Goal: Task Accomplishment & Management: Manage account settings

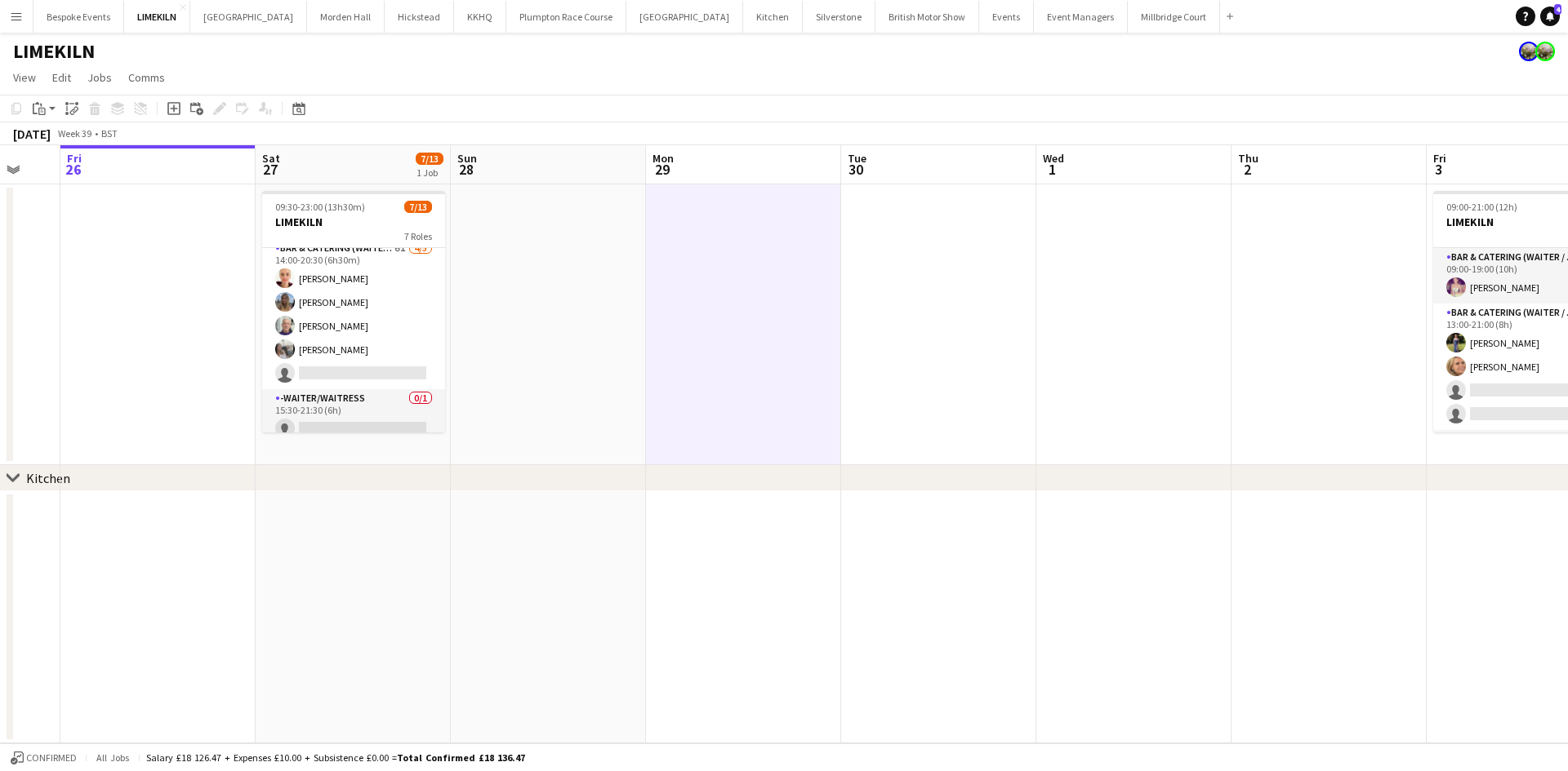
scroll to position [176, 0]
click at [304, 268] on app-card-role "Bar & Catering (Waiter / waitress) 6I [DATE] 14:00-20:30 (6h30m) [PERSON_NAME] …" at bounding box center [354, 313] width 183 height 150
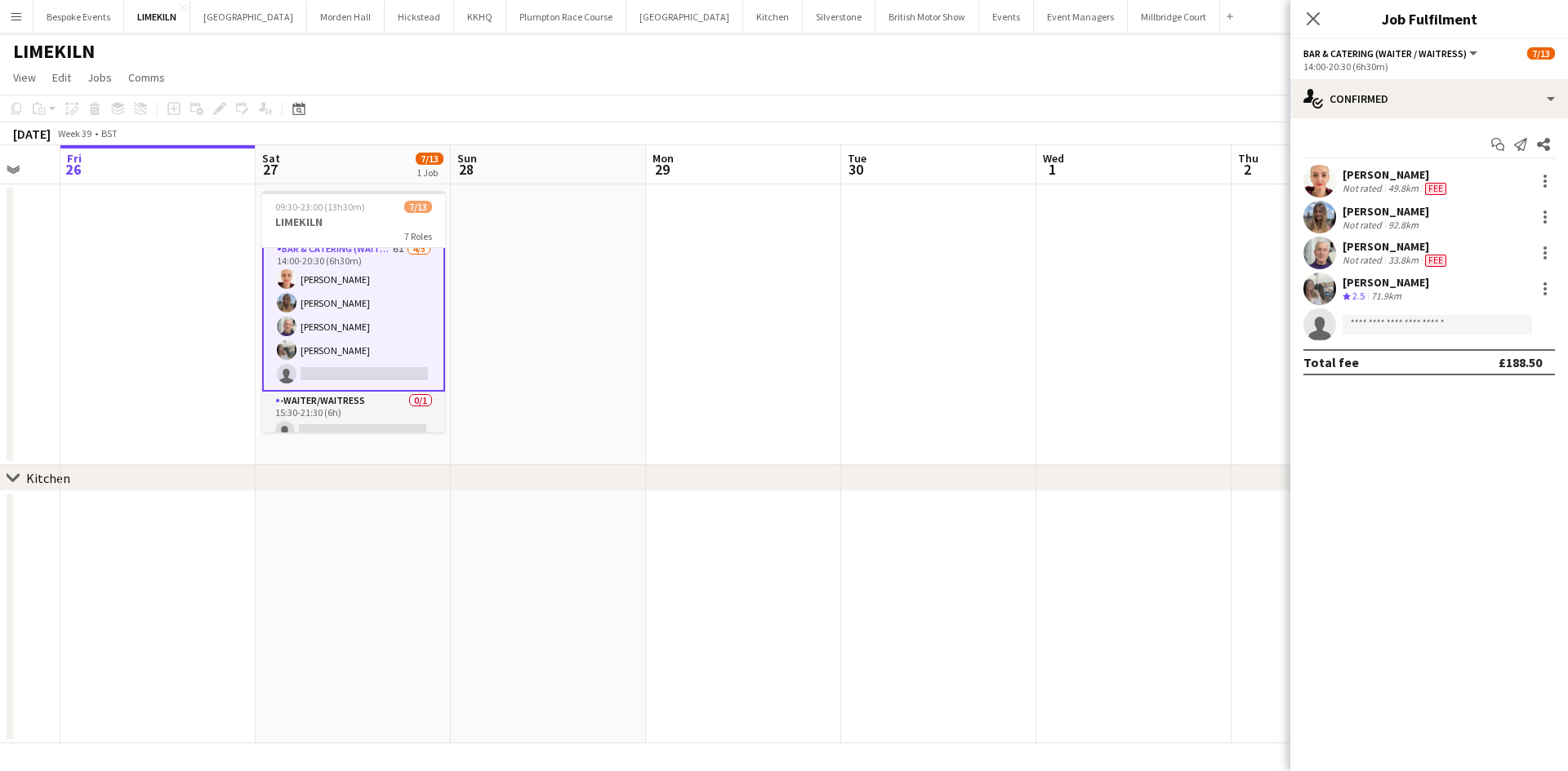
scroll to position [178, 0]
click at [1323, 179] on app-user-avatar at bounding box center [1319, 181] width 33 height 33
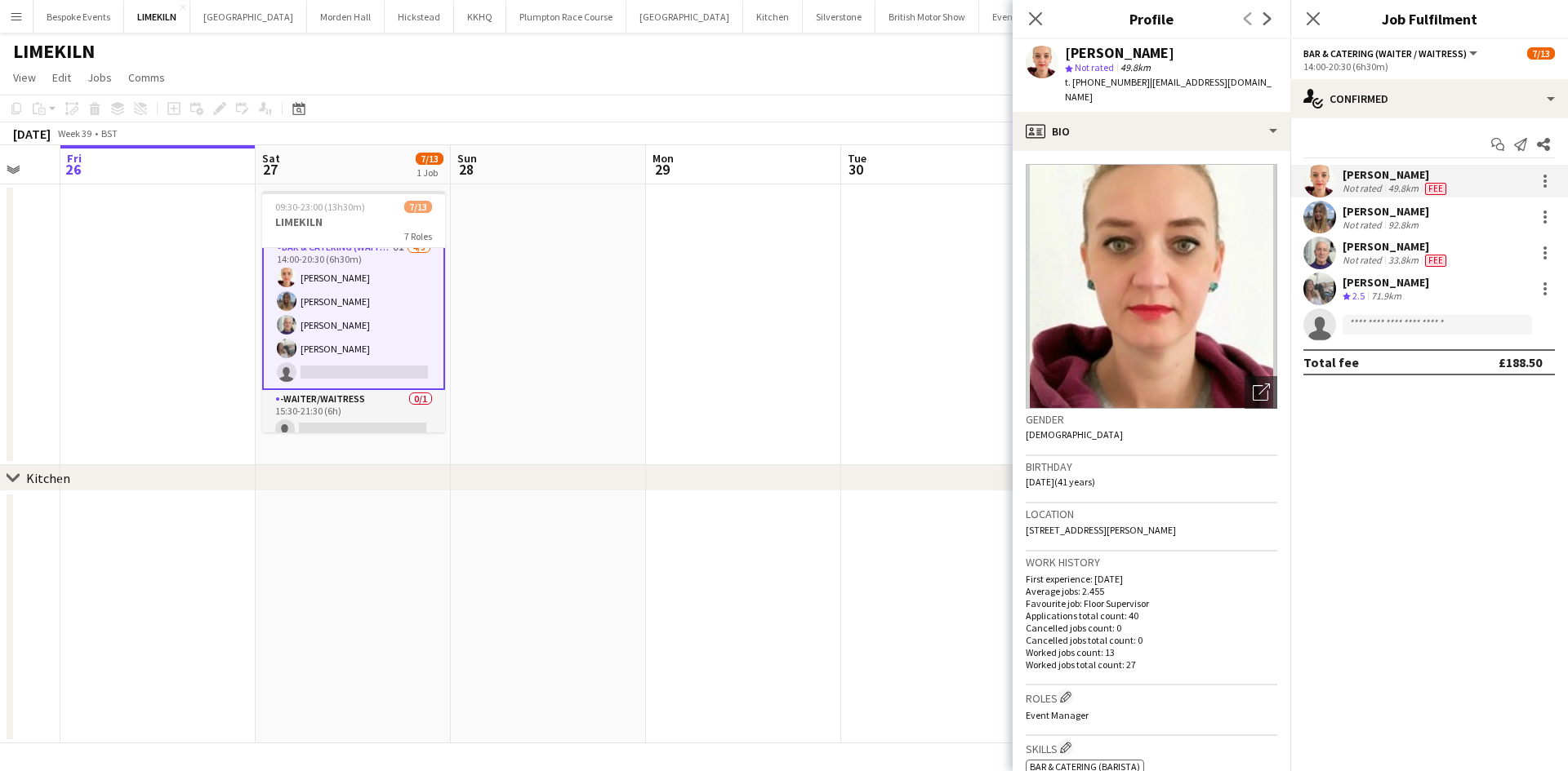
click at [1327, 219] on app-user-avatar at bounding box center [1319, 217] width 33 height 33
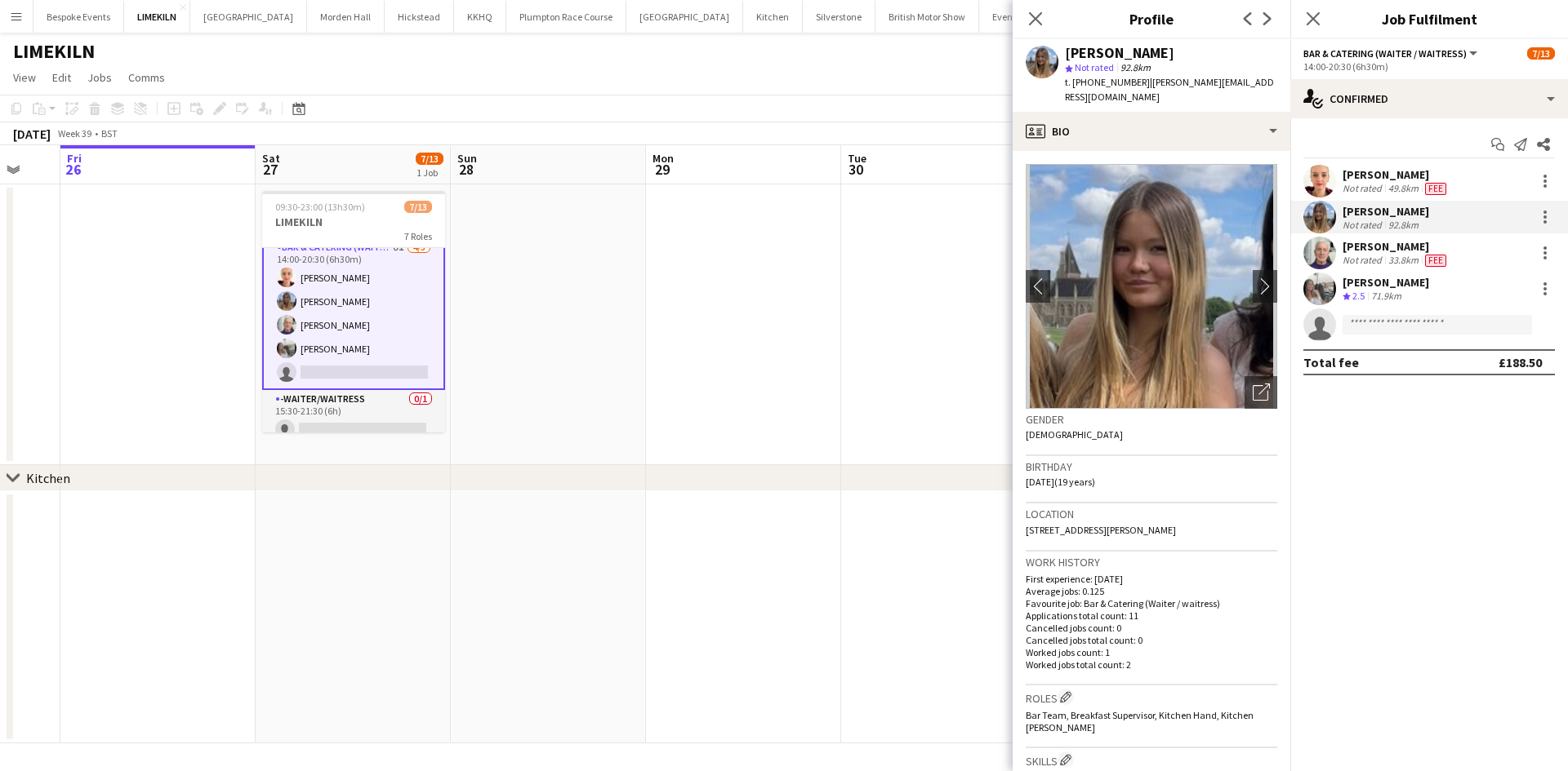
click at [1324, 258] on app-user-avatar at bounding box center [1319, 253] width 33 height 33
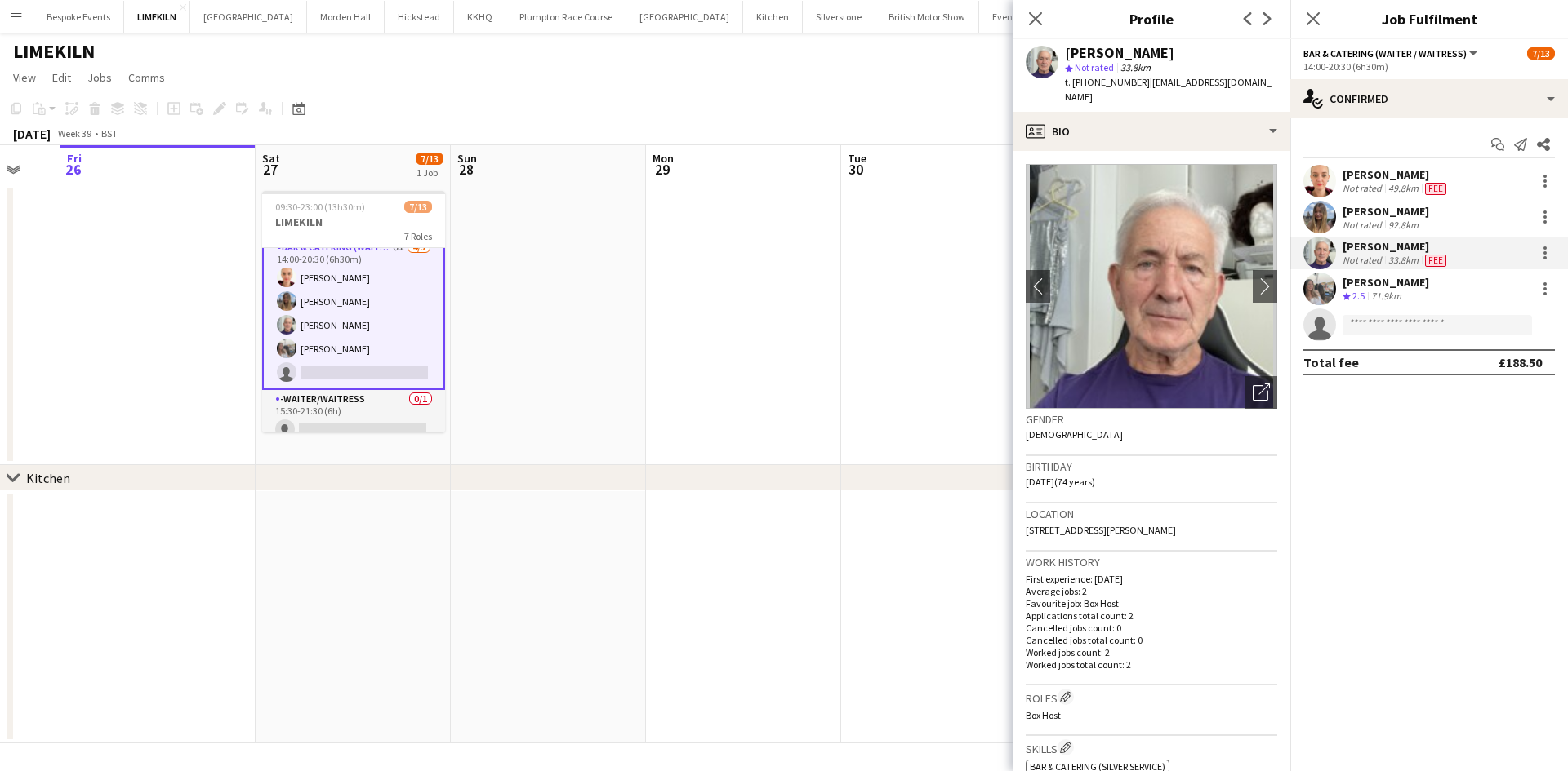
click at [1320, 279] on app-user-avatar at bounding box center [1319, 289] width 33 height 33
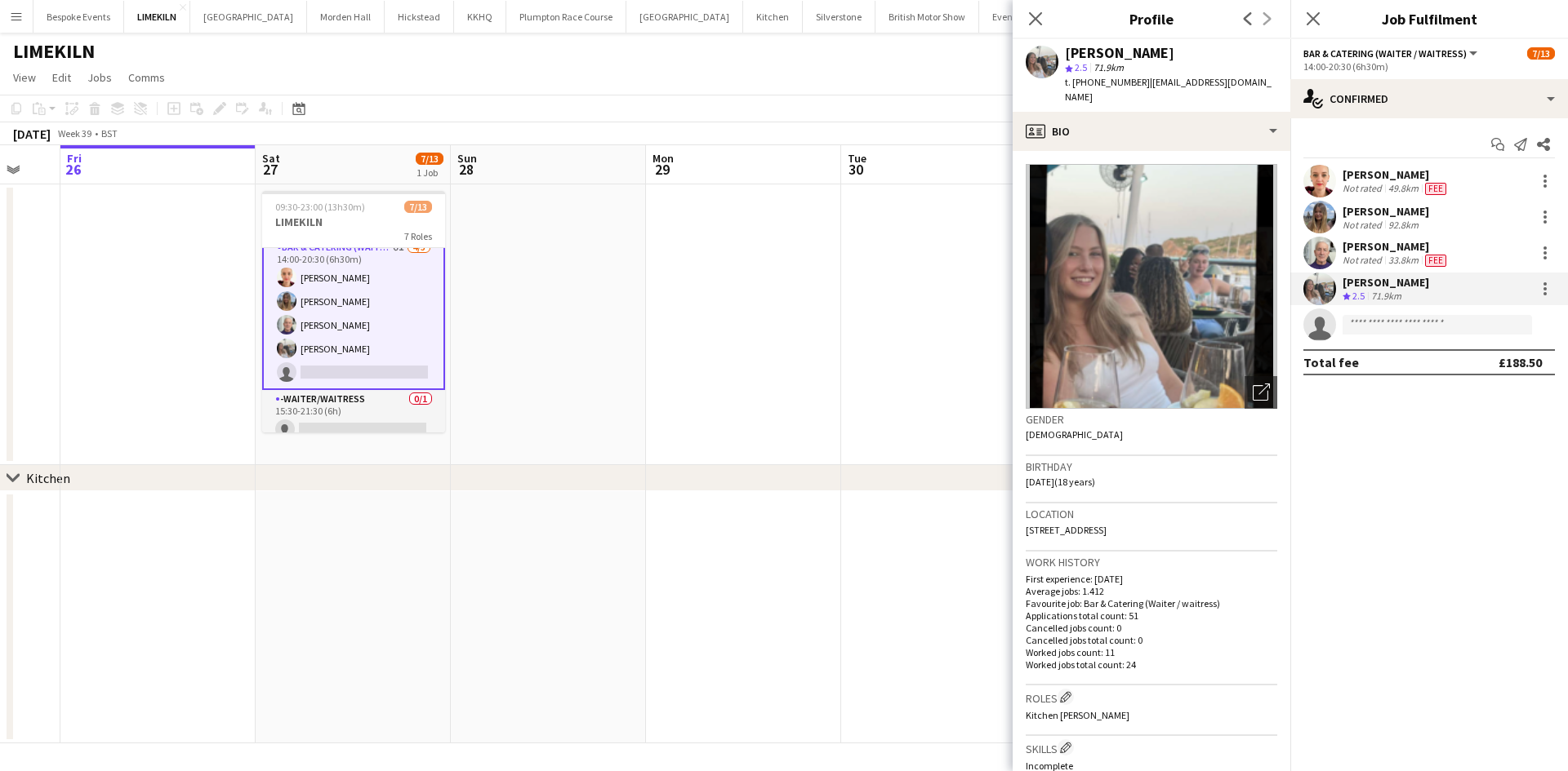
click at [658, 349] on app-date-cell at bounding box center [743, 325] width 195 height 281
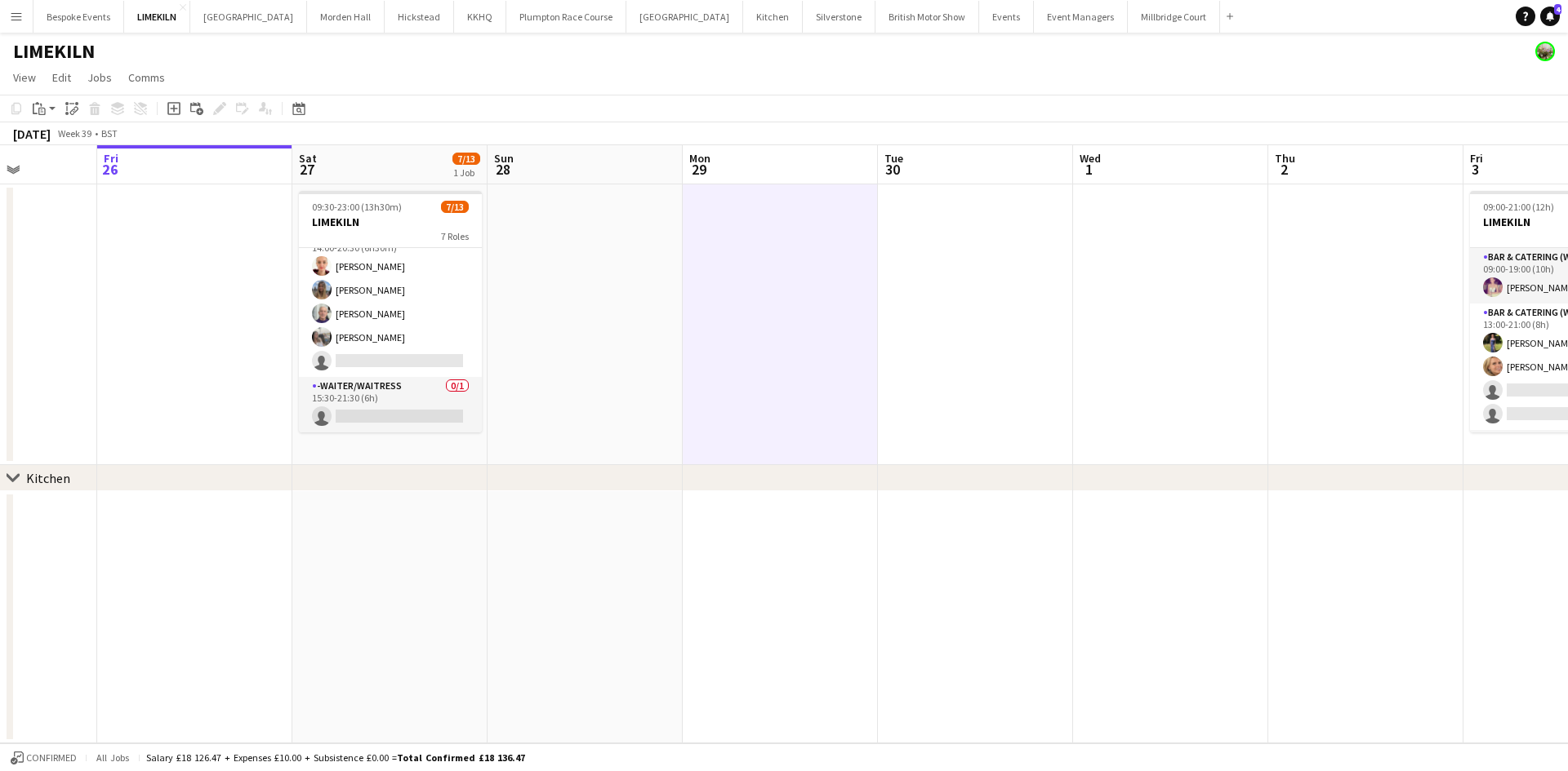
scroll to position [346, 0]
click at [97, 13] on button "Bespoke Events Close" at bounding box center [79, 17] width 91 height 32
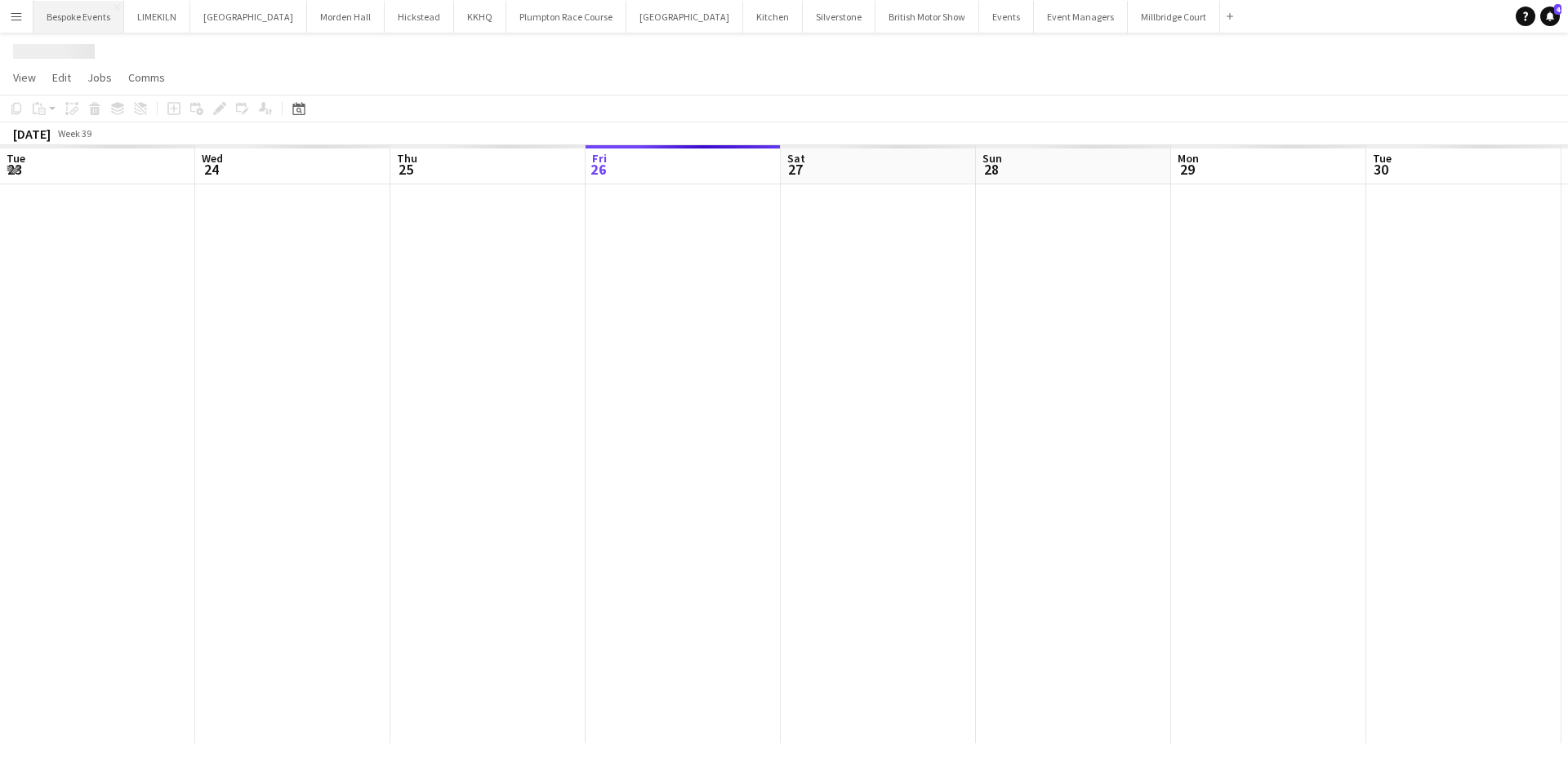
scroll to position [0, 390]
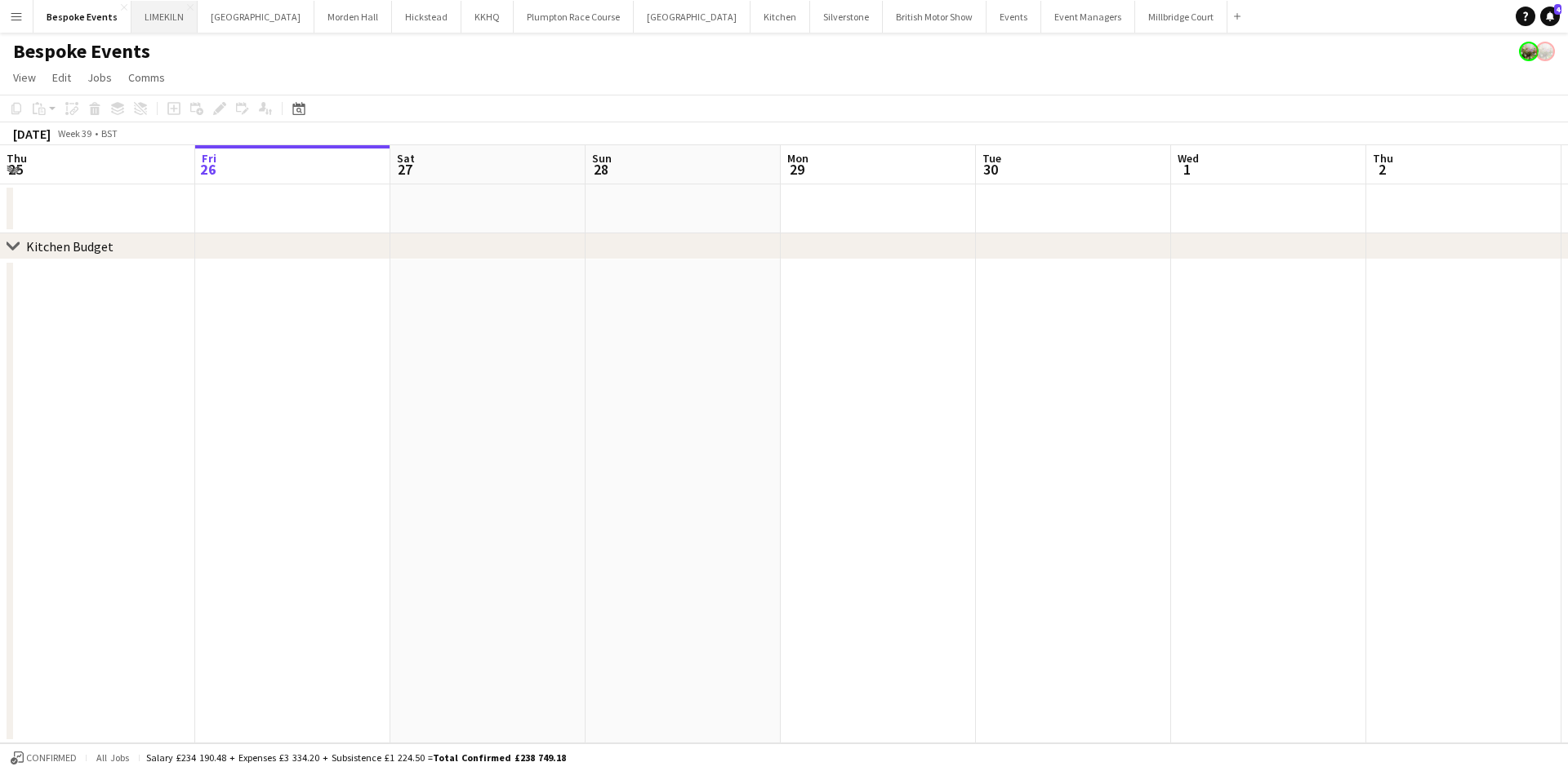
click at [157, 19] on button "LIMEKILN Close" at bounding box center [164, 17] width 66 height 32
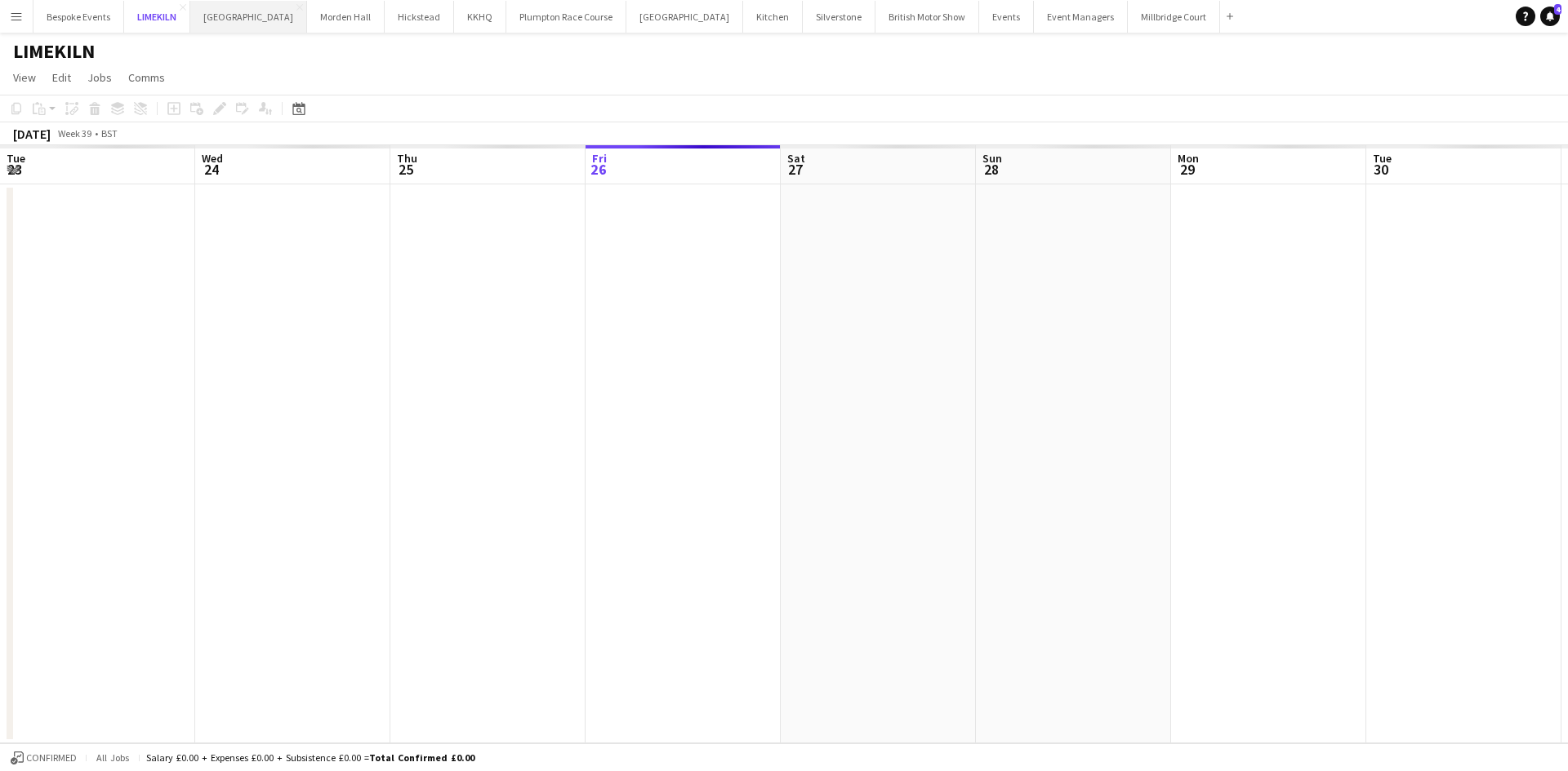
scroll to position [0, 390]
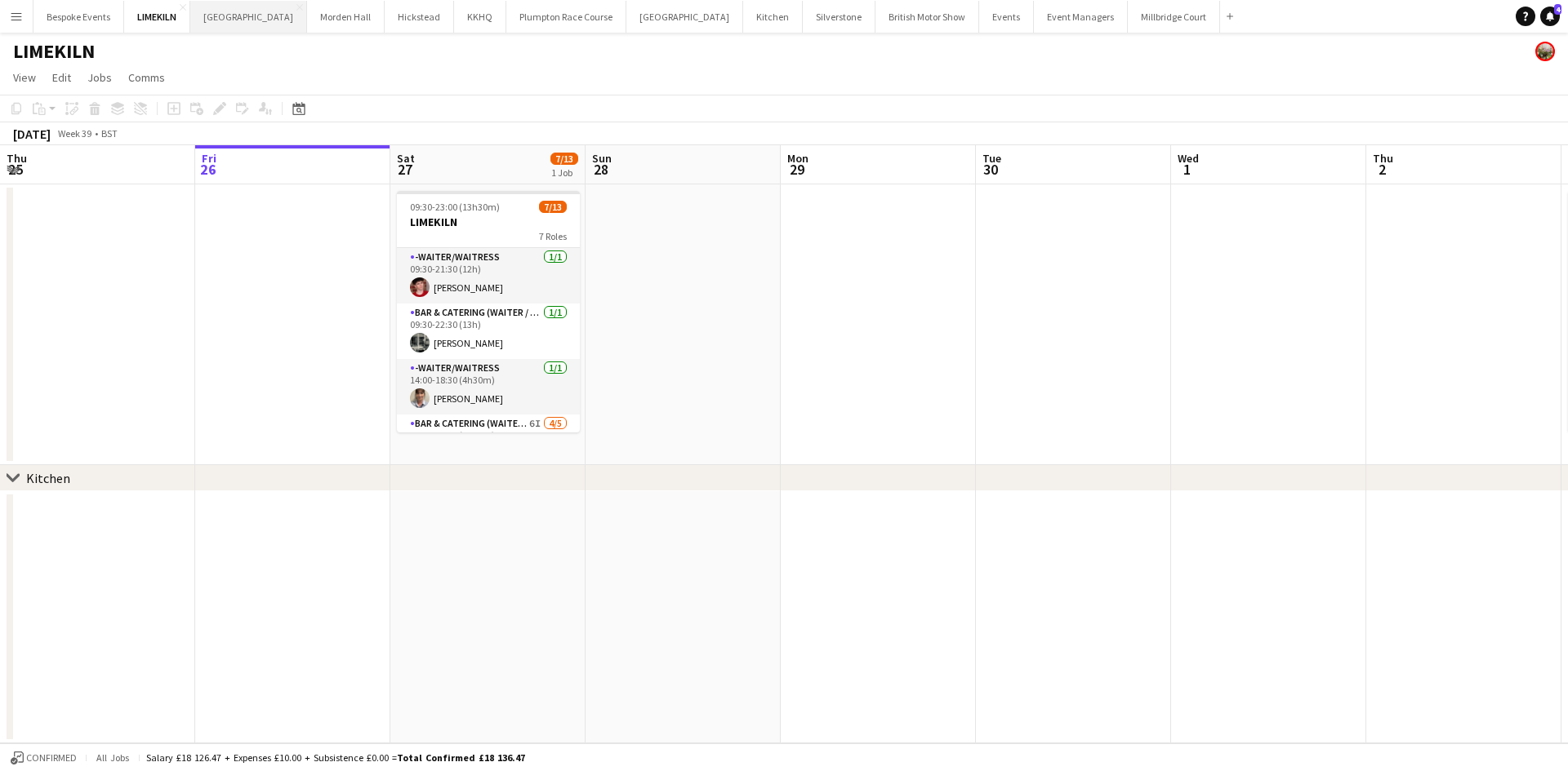
click at [228, 16] on button "[GEOGRAPHIC_DATA] Close" at bounding box center [249, 17] width 117 height 32
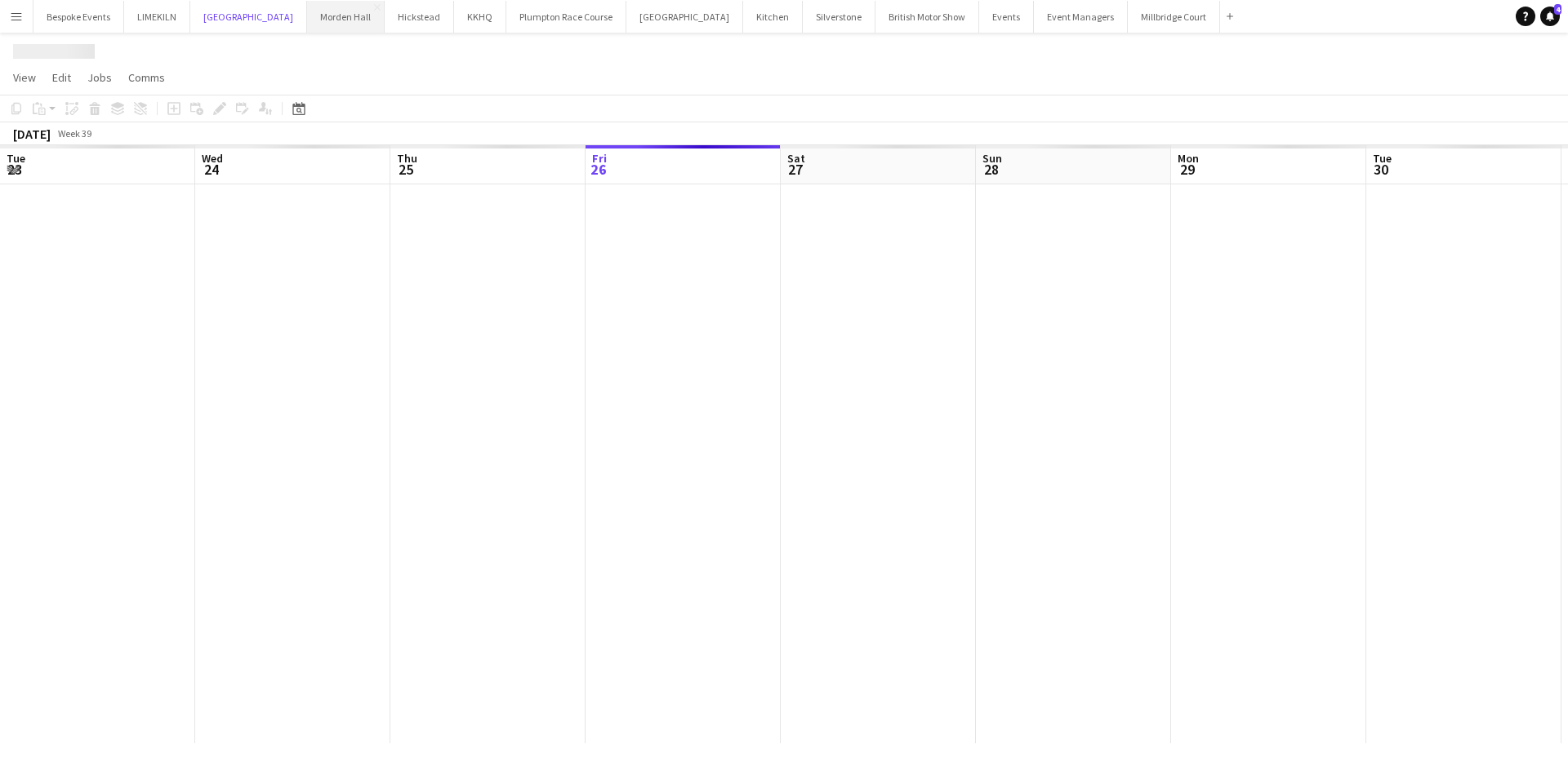
scroll to position [0, 390]
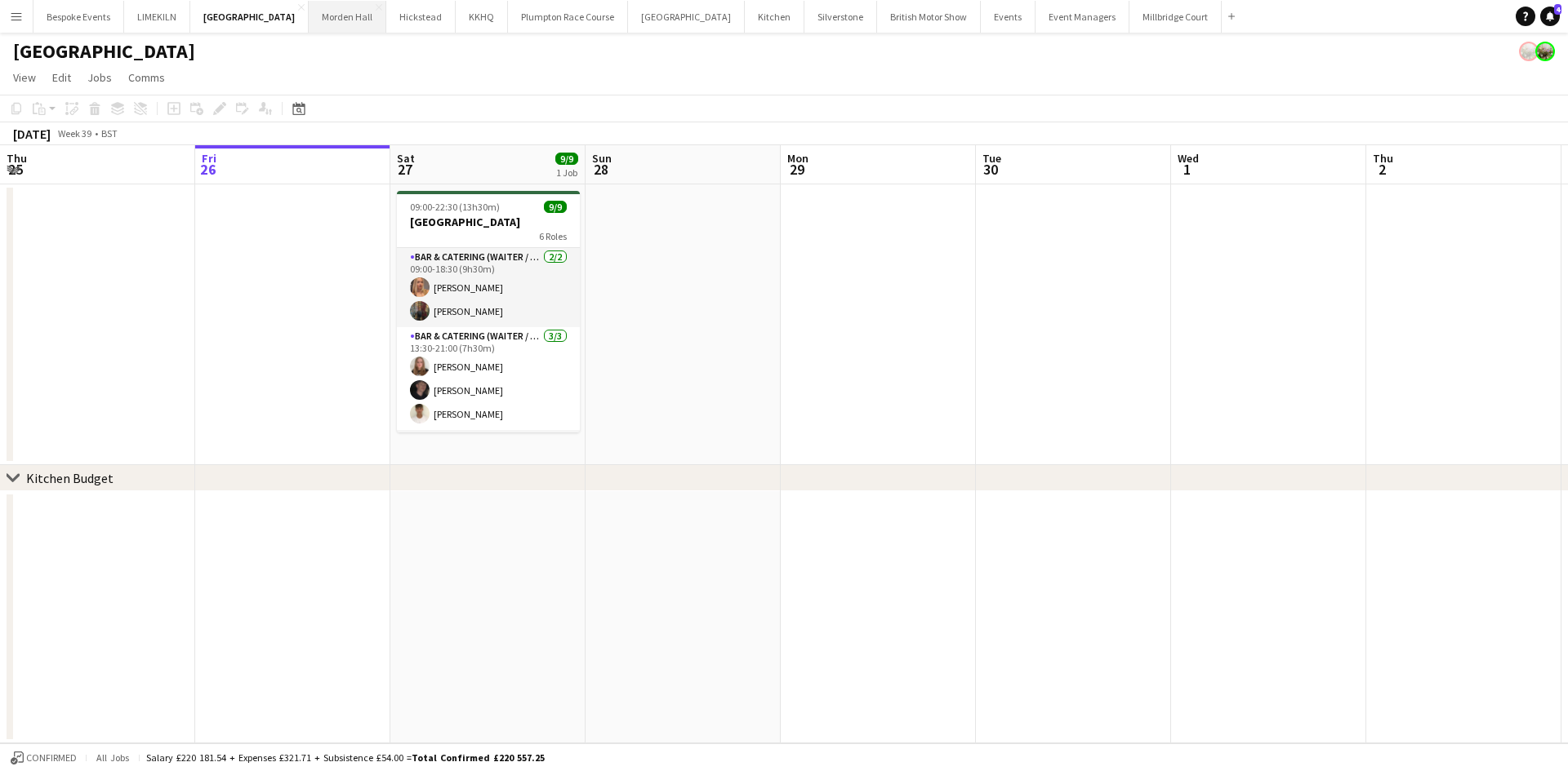
click at [309, 18] on button "[GEOGRAPHIC_DATA] Close" at bounding box center [348, 17] width 78 height 32
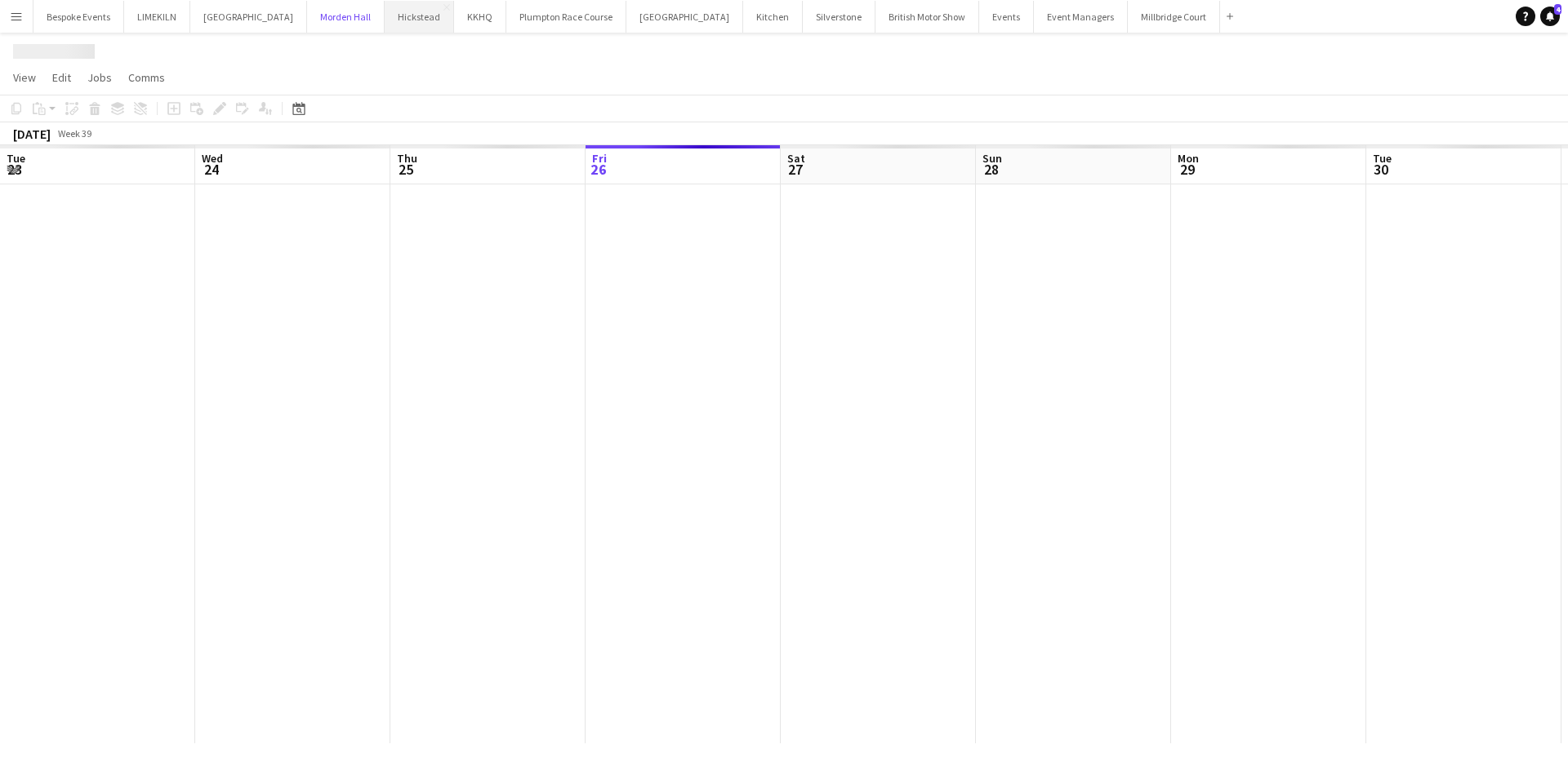
scroll to position [0, 390]
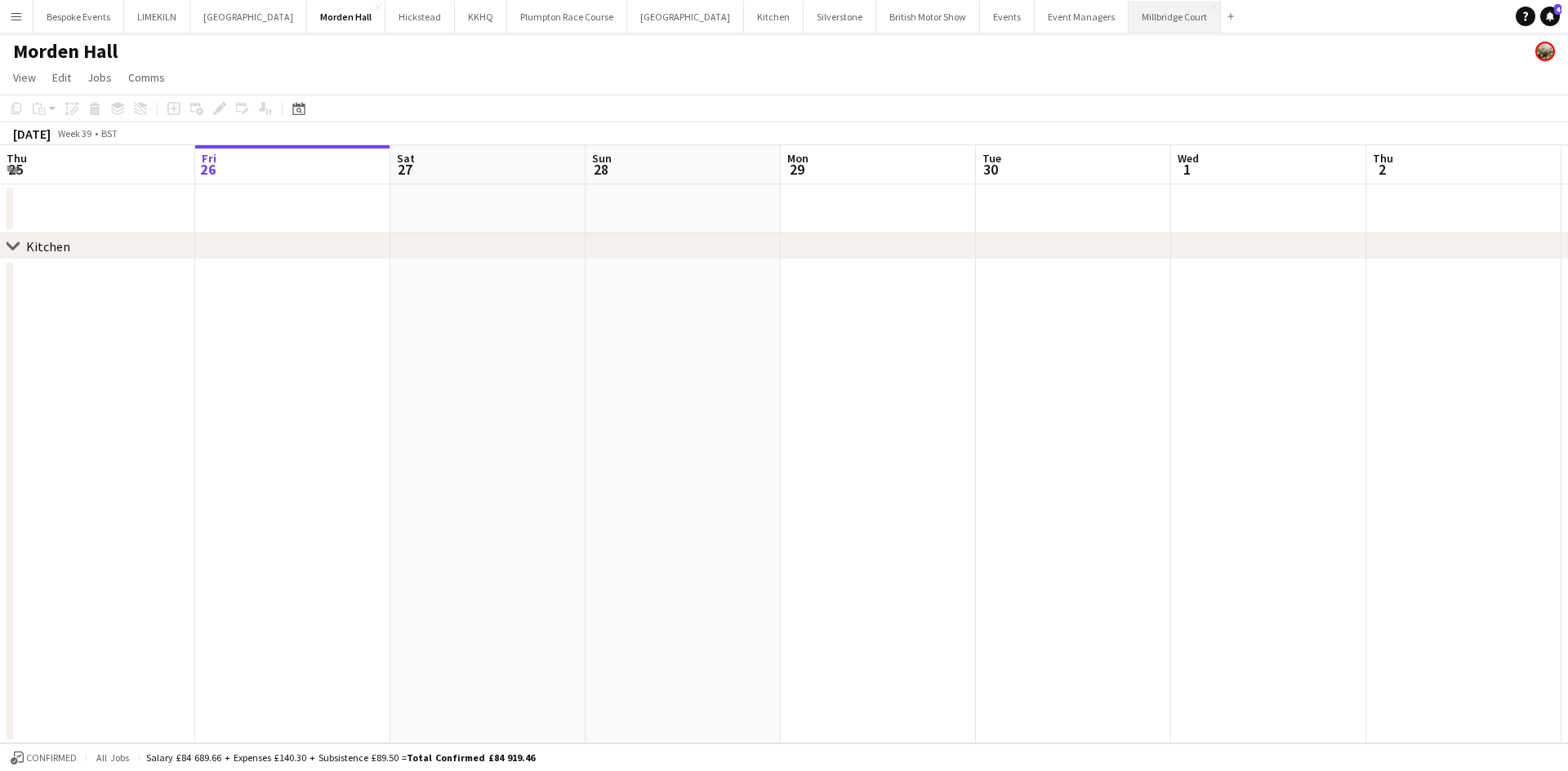
click at [1129, 8] on button "[GEOGRAPHIC_DATA]" at bounding box center [1174, 17] width 92 height 32
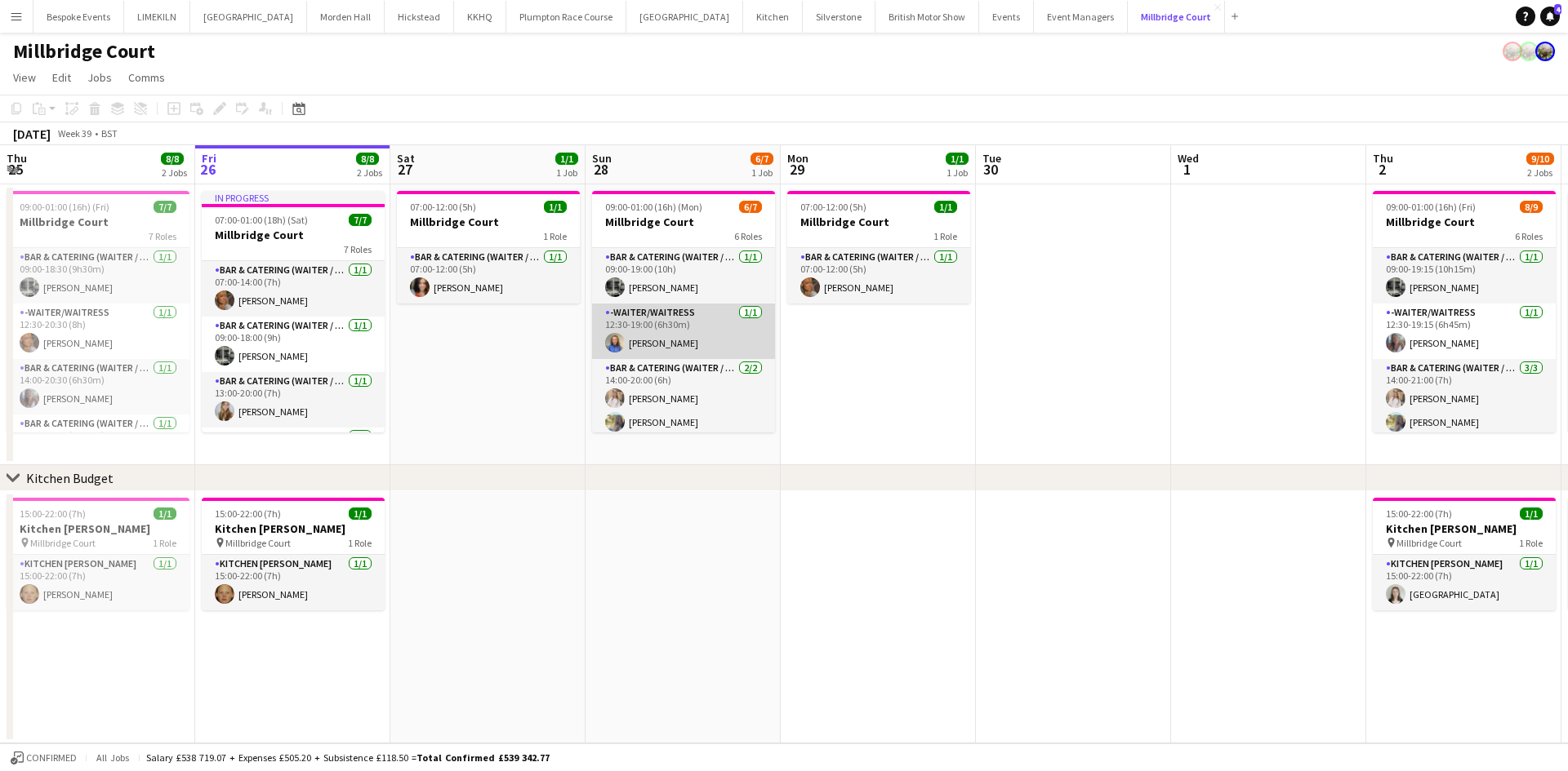
scroll to position [172, 0]
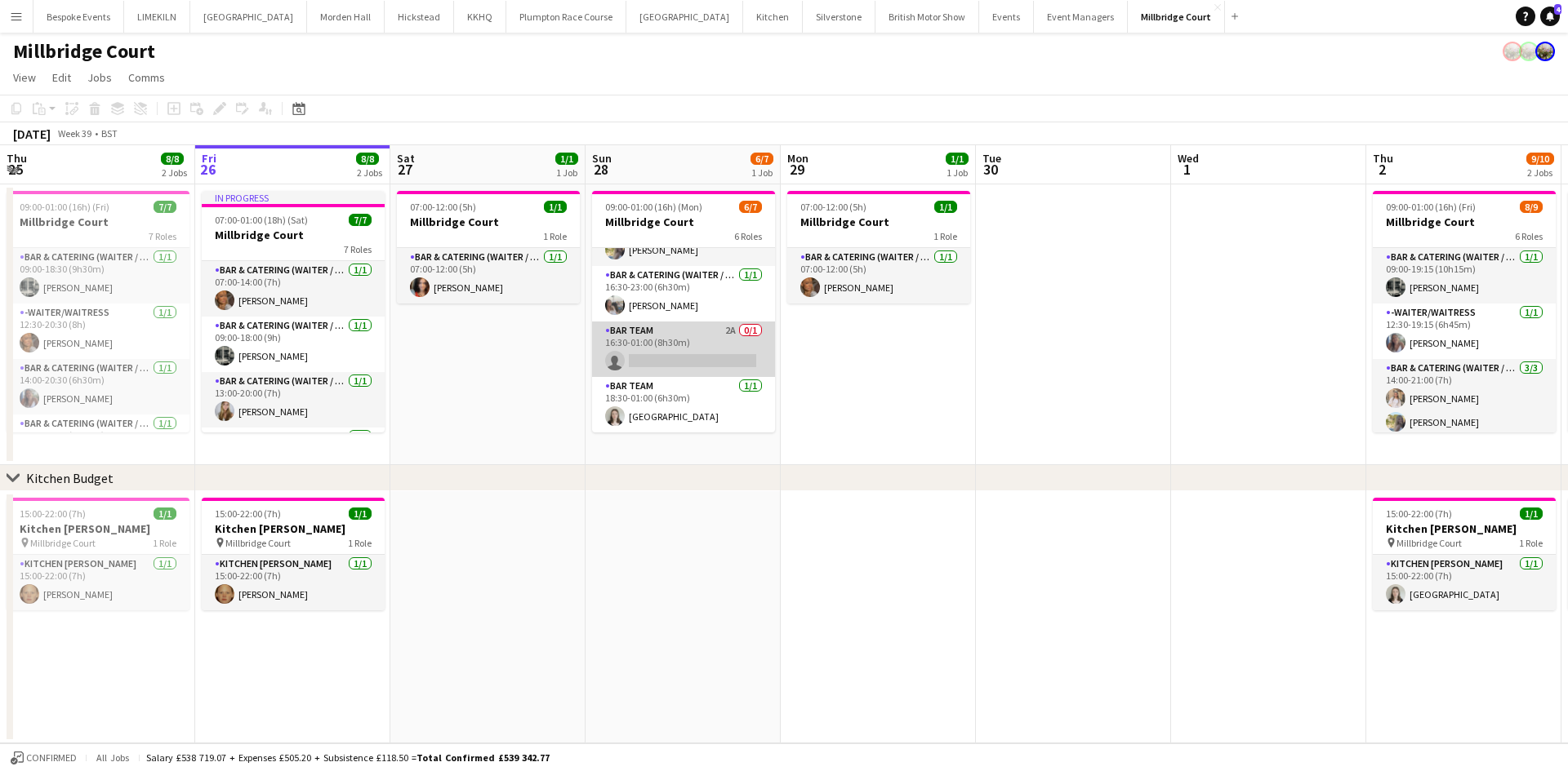
click at [676, 346] on app-card-role "Bar Team 2A 0/1 16:30-01:00 (8h30m) single-neutral-actions" at bounding box center [683, 350] width 183 height 56
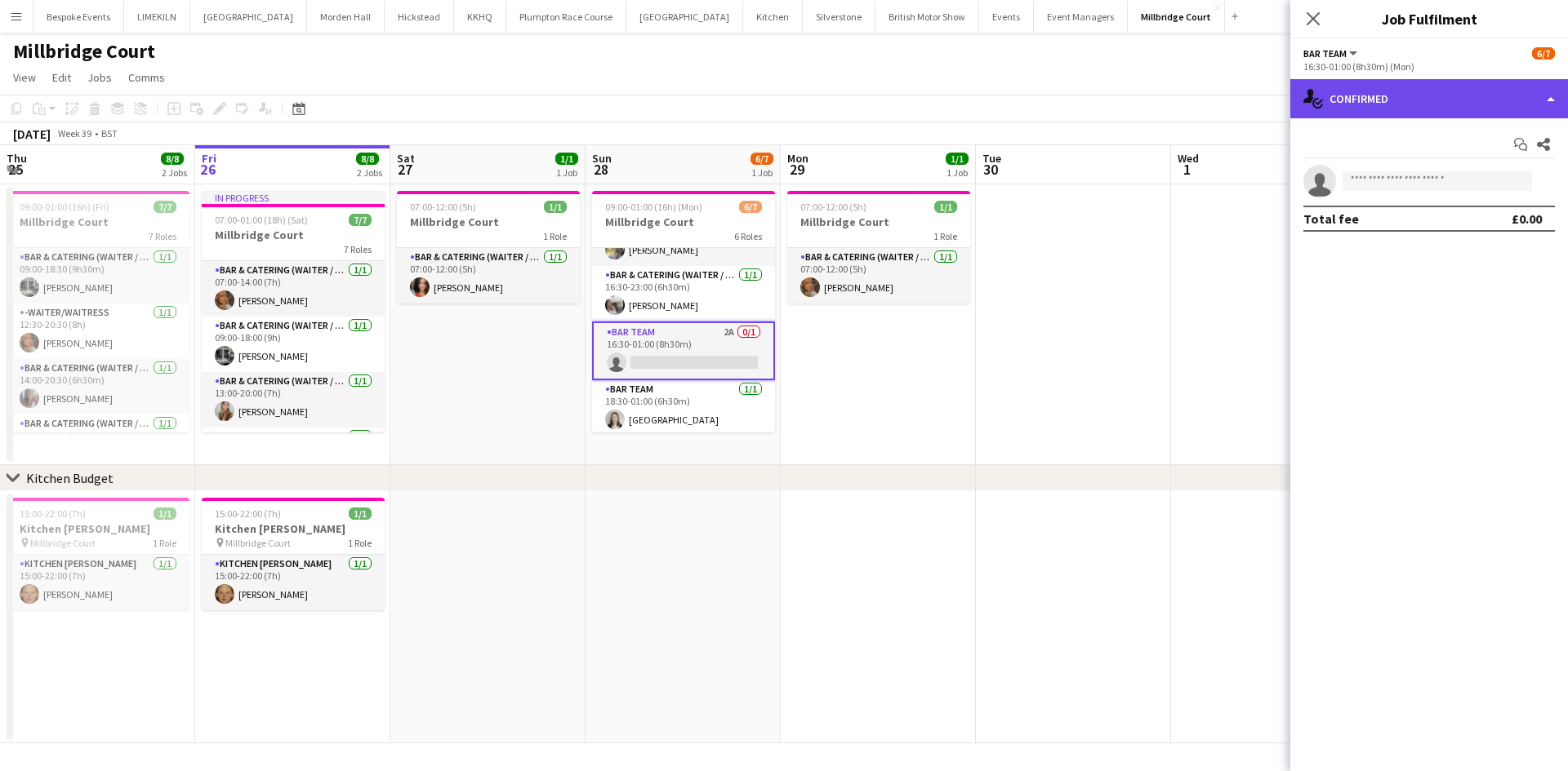
click at [1449, 85] on div "single-neutral-actions-check-2 Confirmed" at bounding box center [1429, 99] width 278 height 39
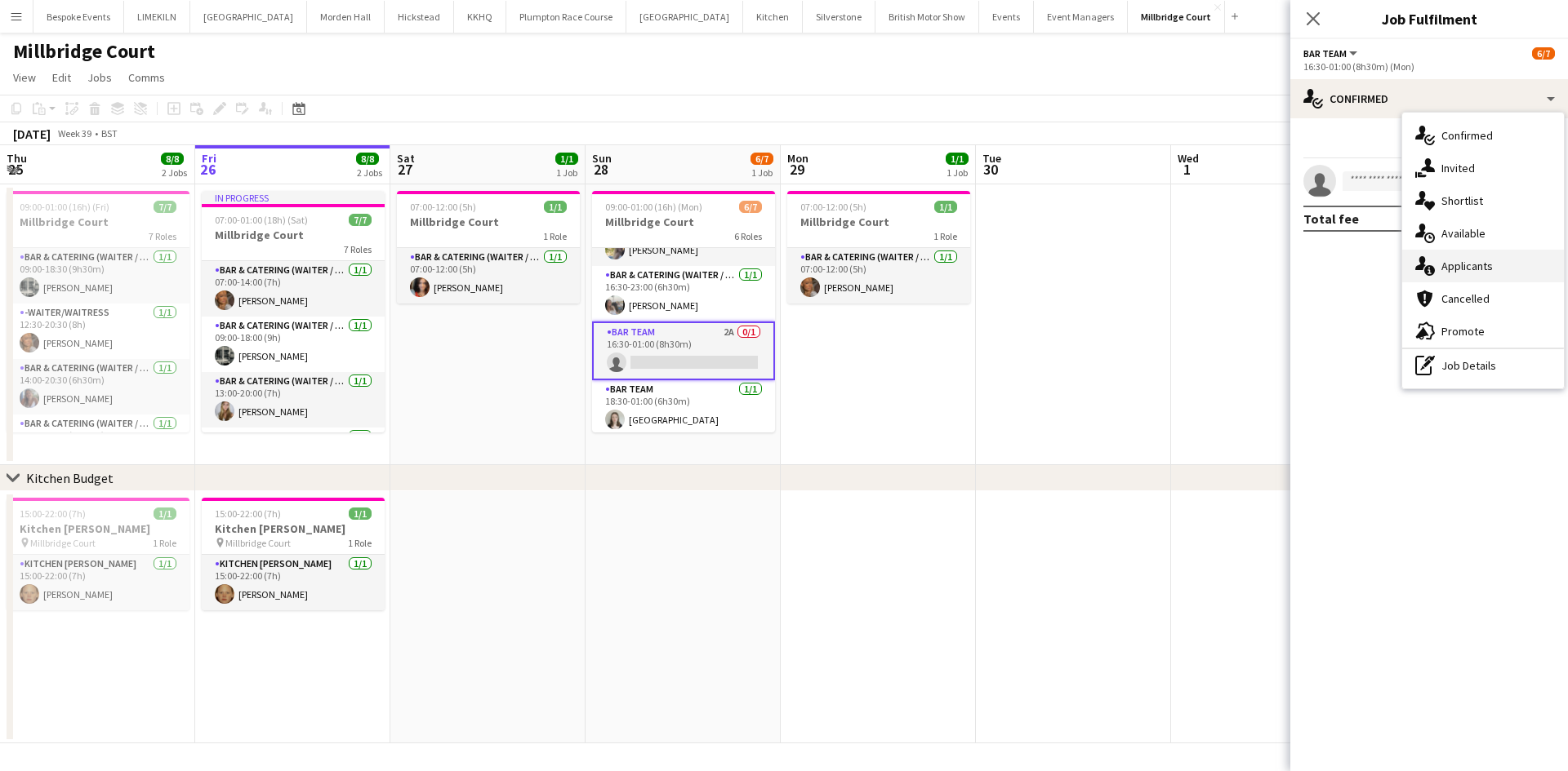
click at [1482, 261] on span "Applicants" at bounding box center [1466, 266] width 52 height 14
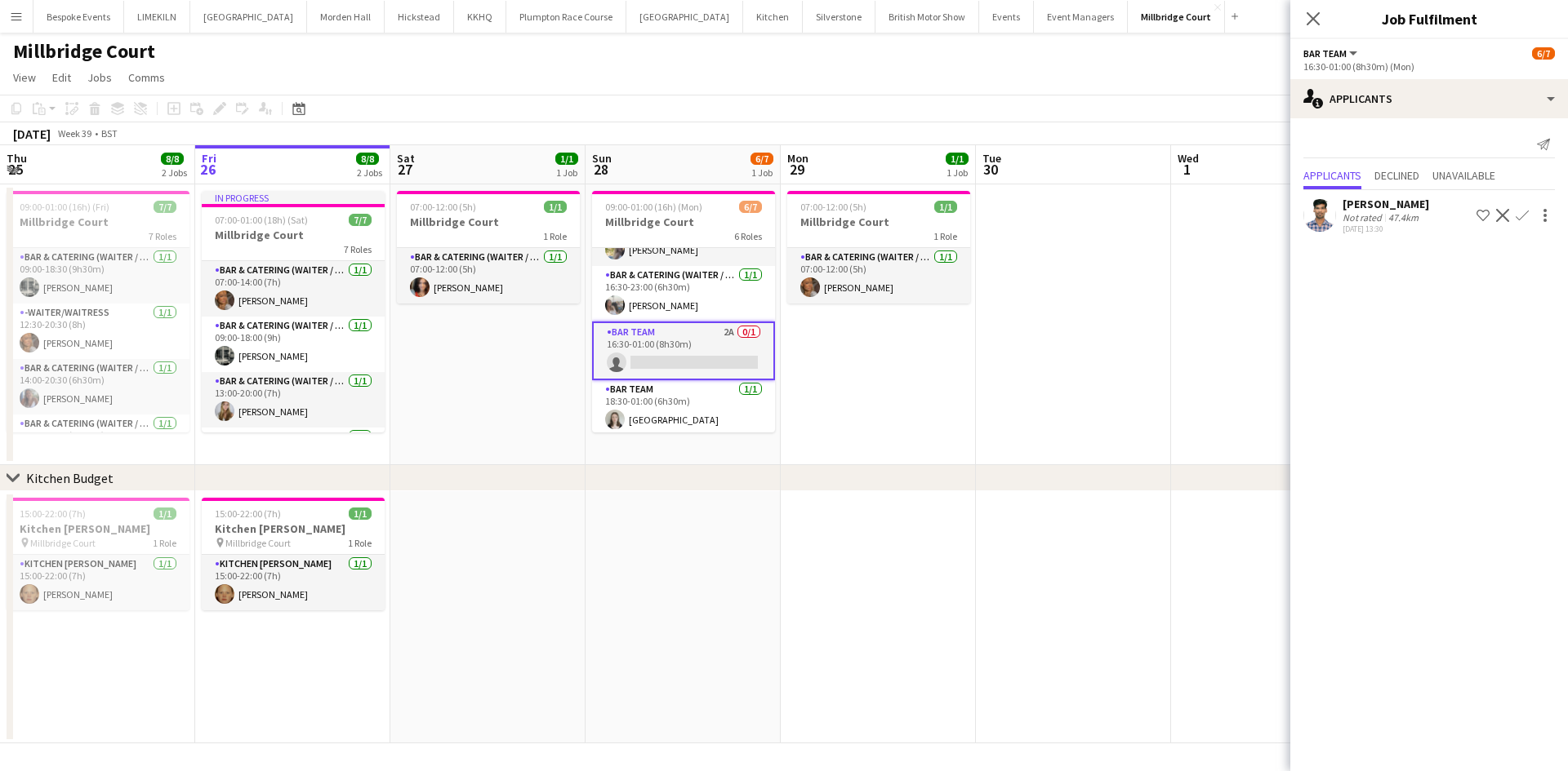
click at [1123, 326] on app-date-cell at bounding box center [1073, 325] width 195 height 281
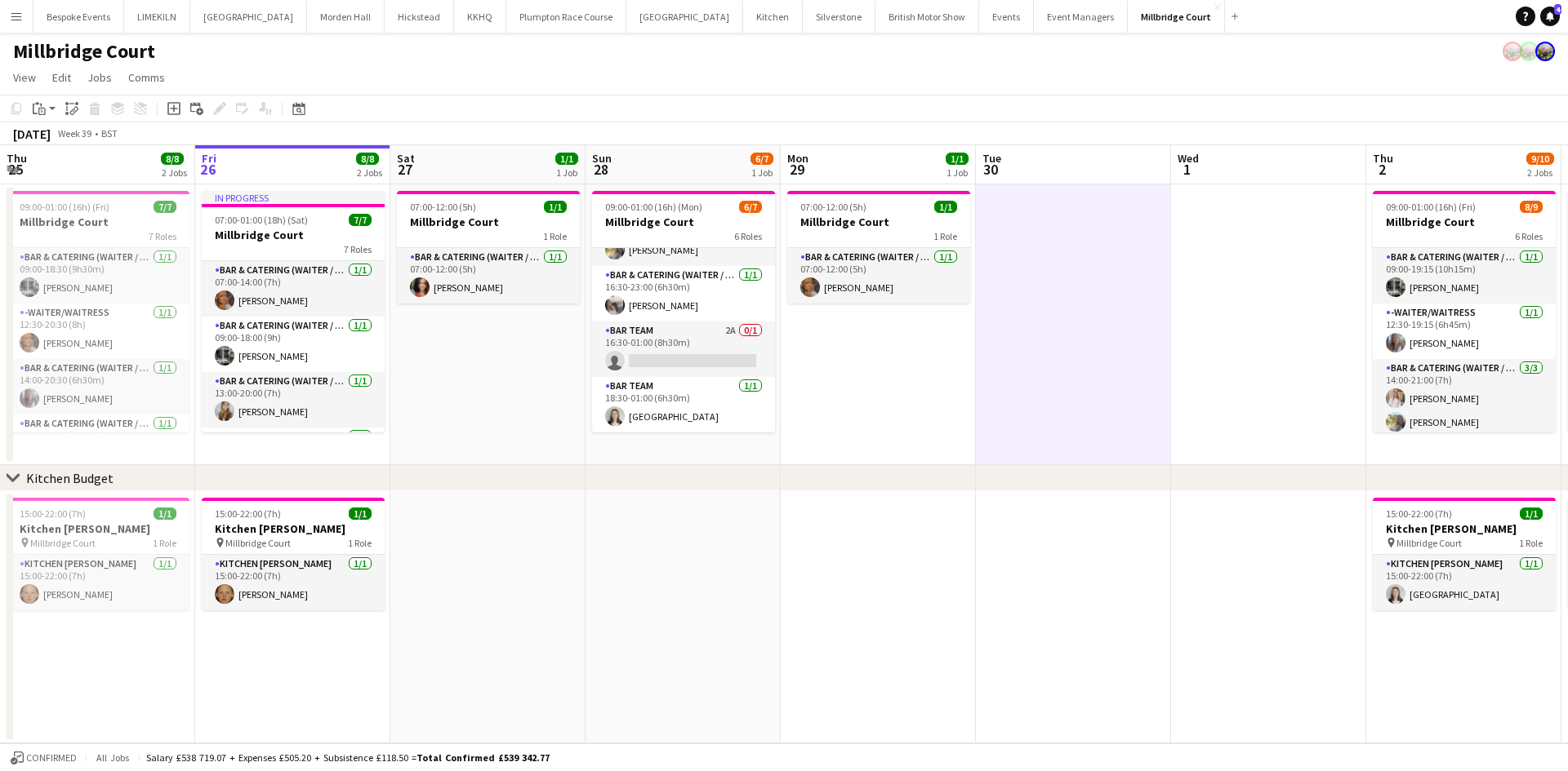
click at [1123, 326] on app-date-cell at bounding box center [1073, 325] width 195 height 281
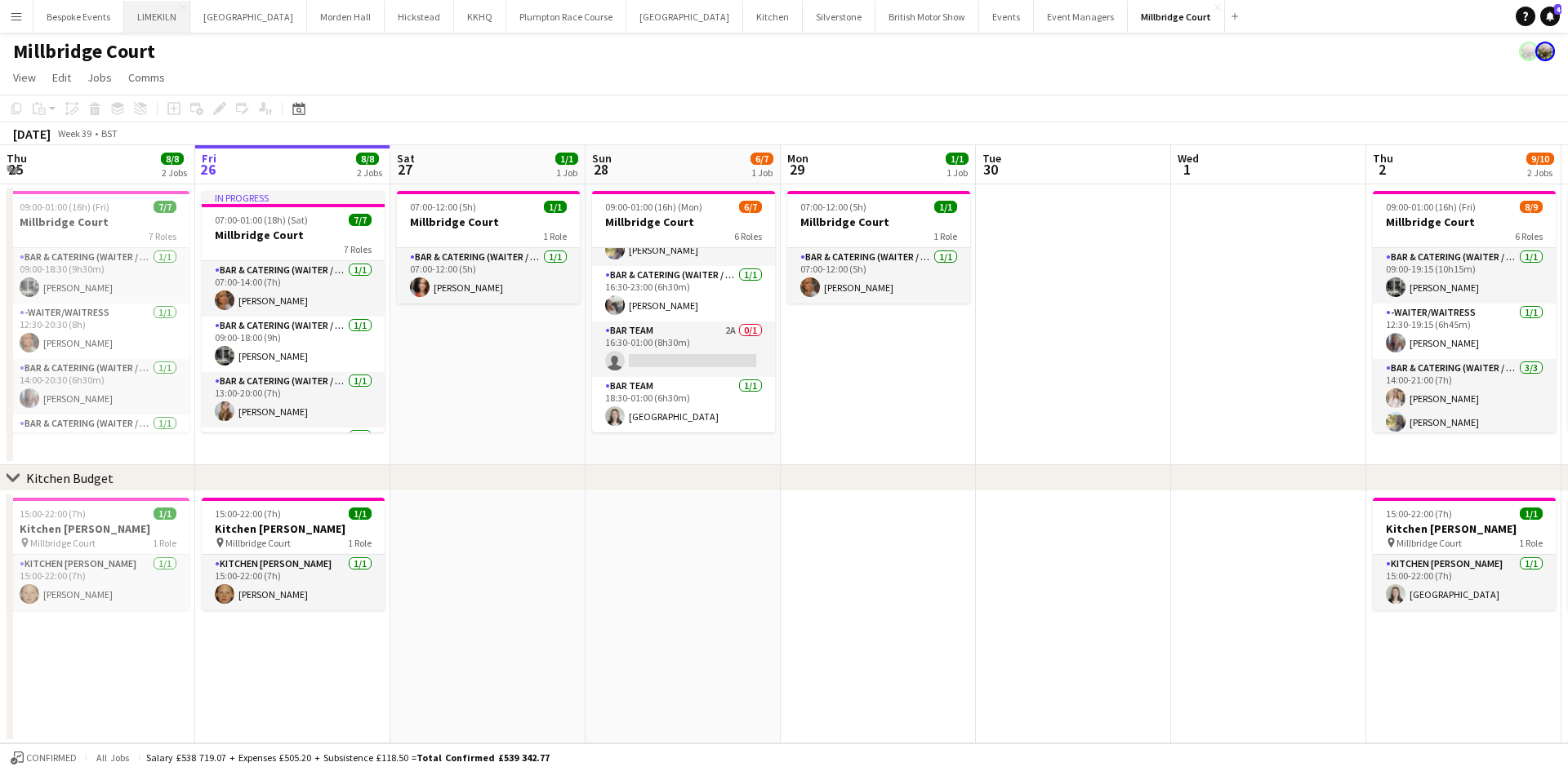
click at [165, 25] on button "LIMEKILN Close" at bounding box center [157, 17] width 66 height 32
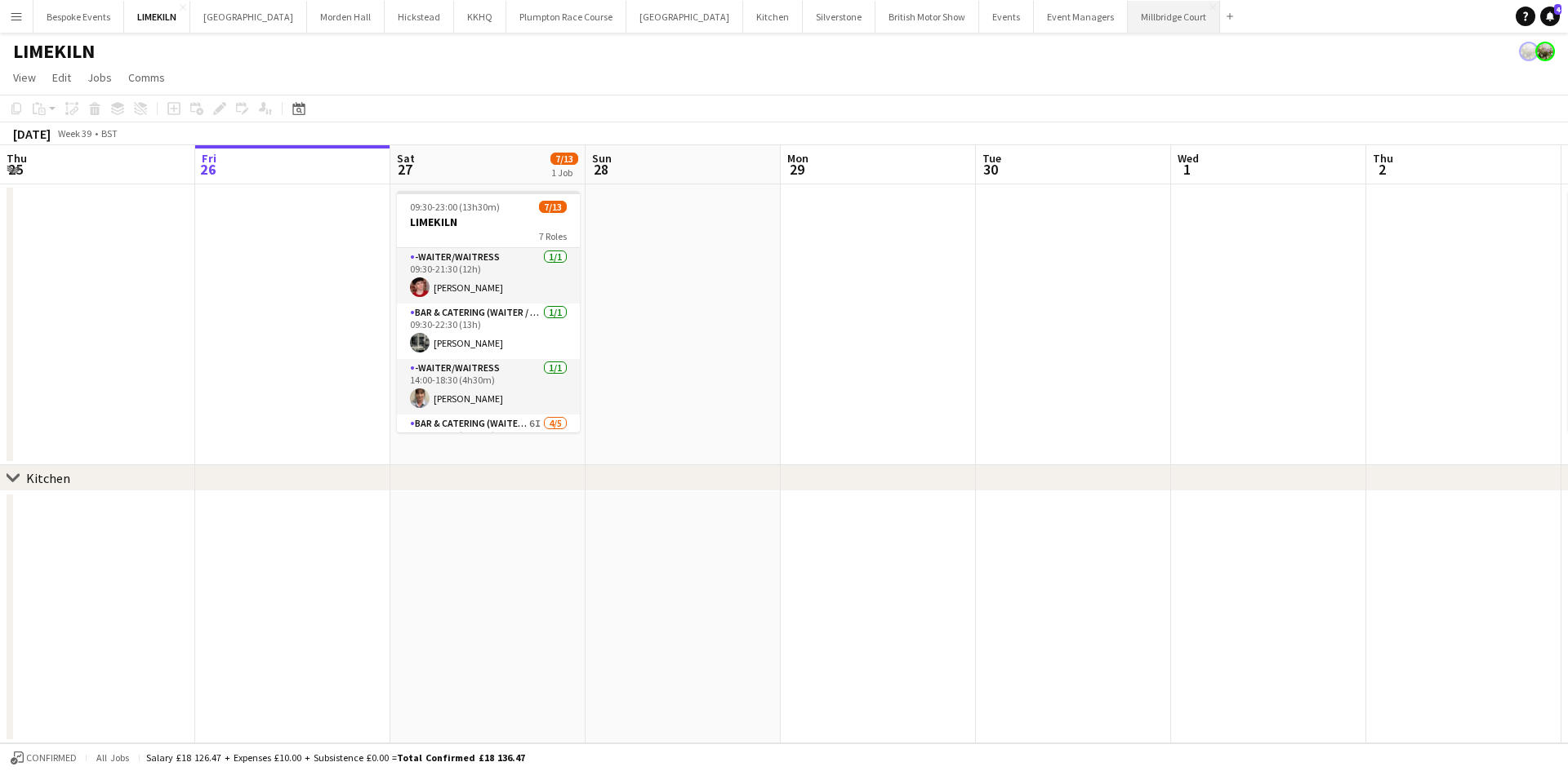
click at [1128, 12] on button "[GEOGRAPHIC_DATA]" at bounding box center [1173, 17] width 92 height 32
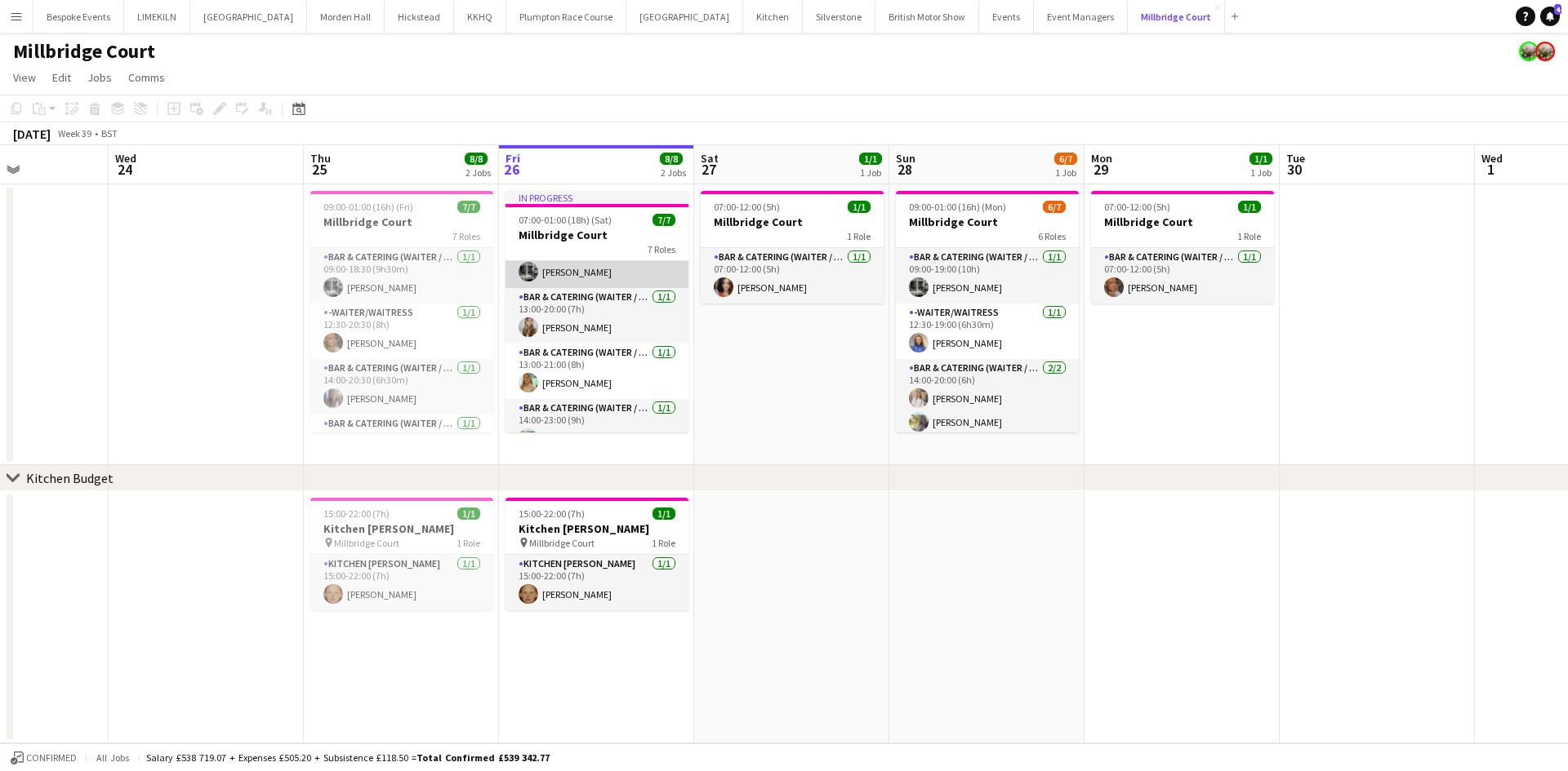
scroll to position [85, 0]
click at [626, 331] on app-card-role "Bar & Catering (Waiter / waitress) [DATE] 13:00-20:00 (7h) [PERSON_NAME]" at bounding box center [597, 315] width 183 height 56
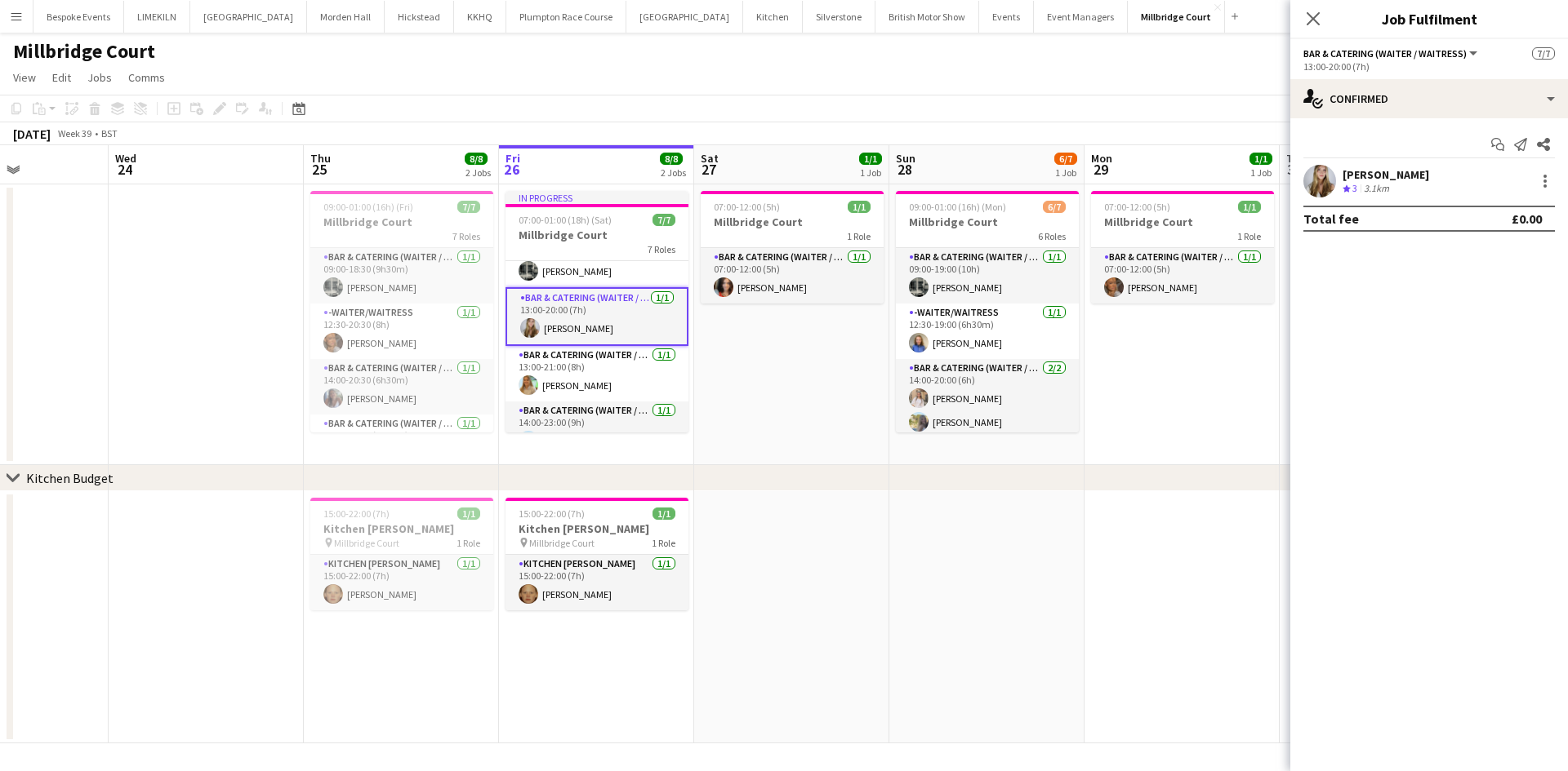
click at [1321, 180] on app-user-avatar at bounding box center [1319, 181] width 33 height 33
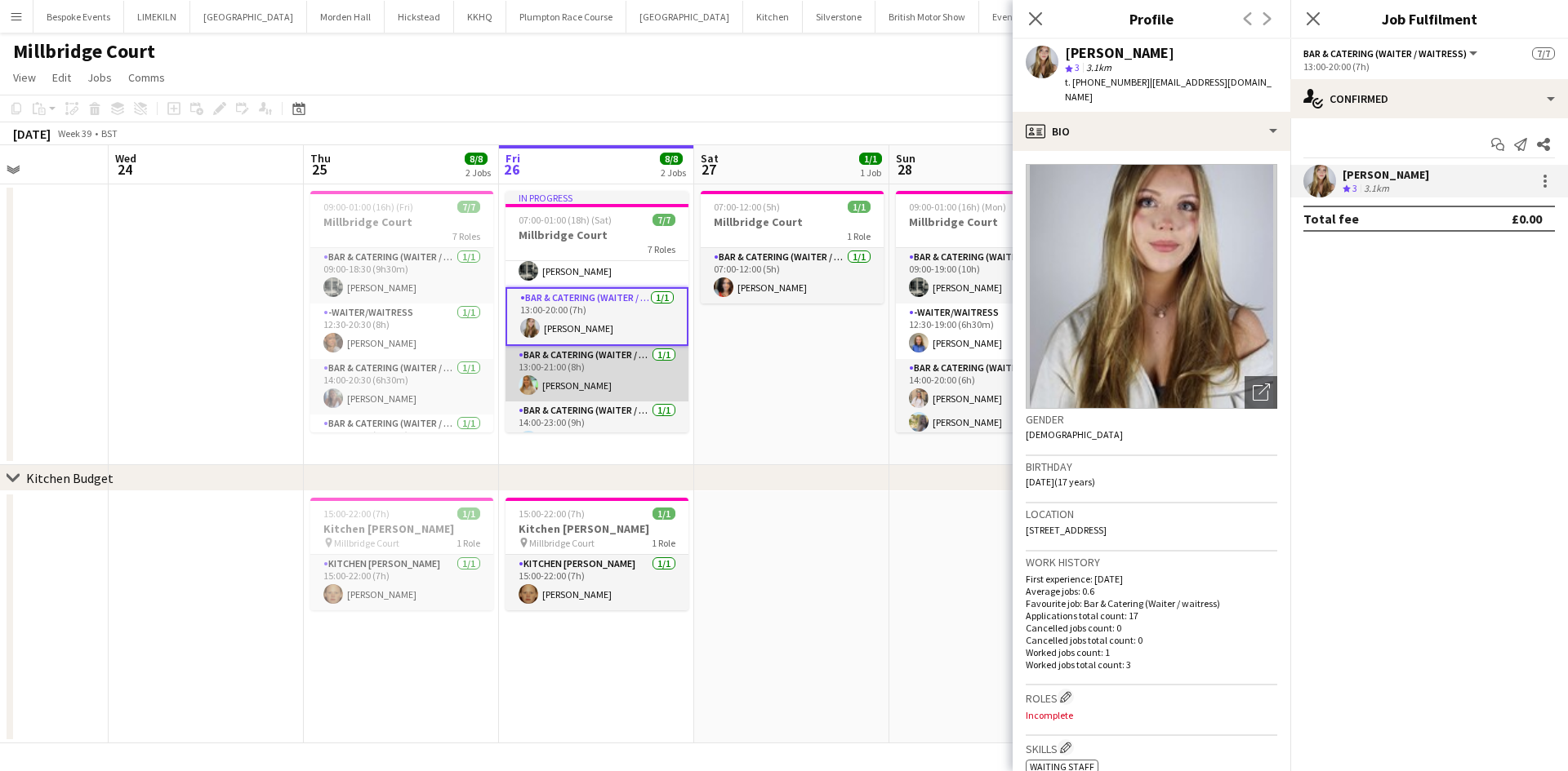
scroll to position [220, 0]
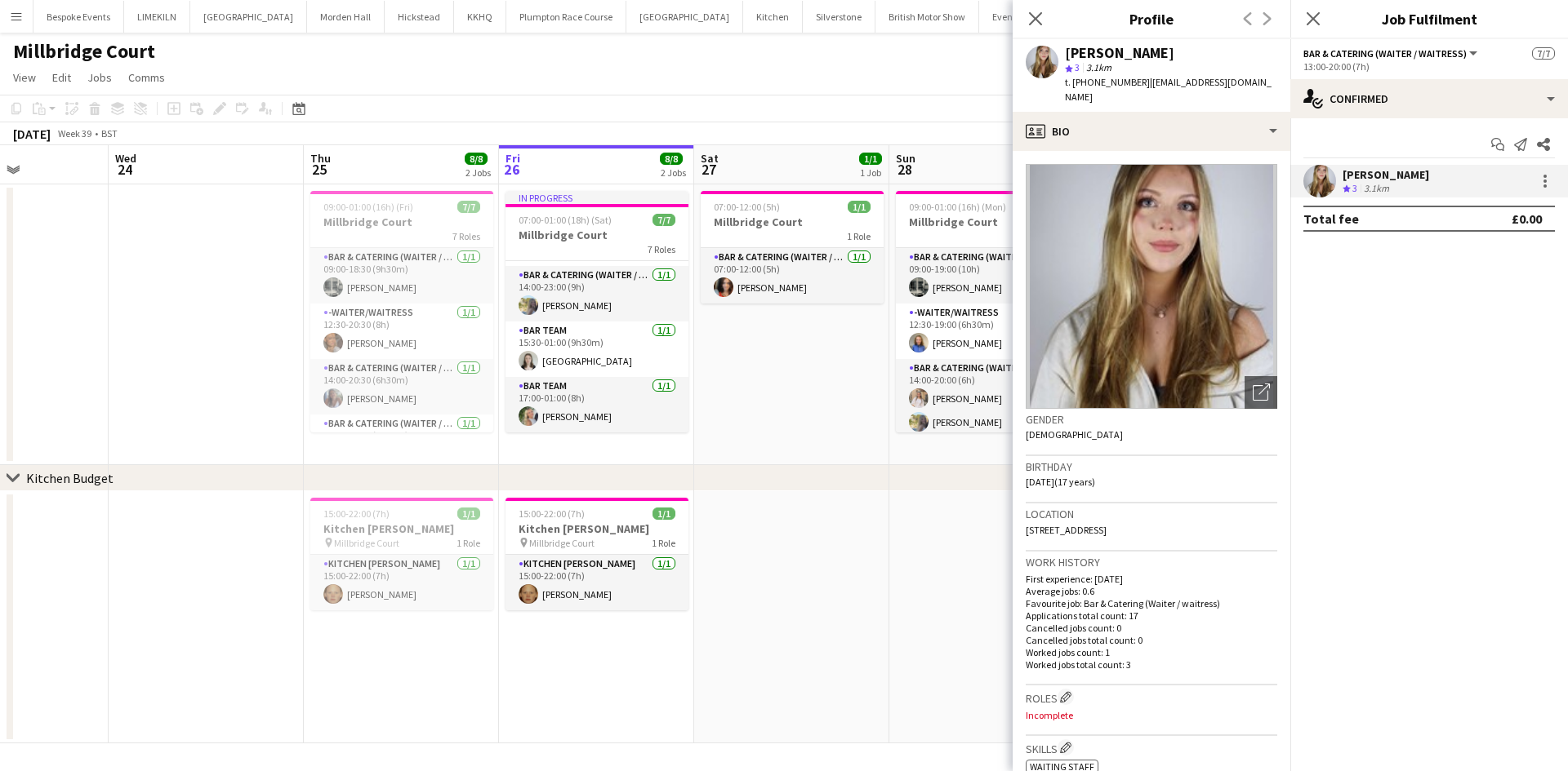
click at [574, 612] on app-date-cell "15:00-22:00 (7h) 1/1 Kitchen [PERSON_NAME] pin Millbridge Court 1 Role Kitchen …" at bounding box center [596, 618] width 195 height 252
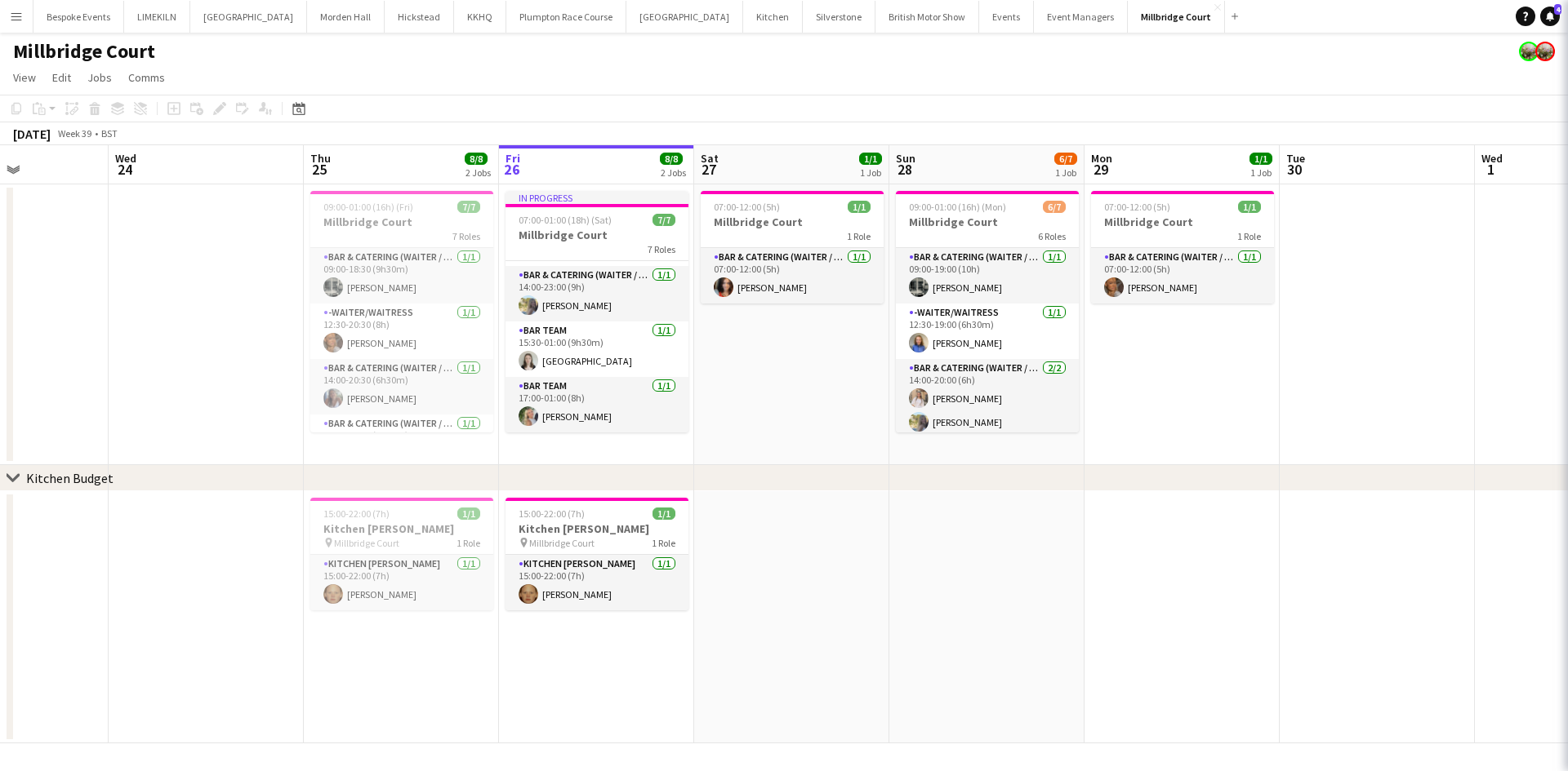
scroll to position [218, 0]
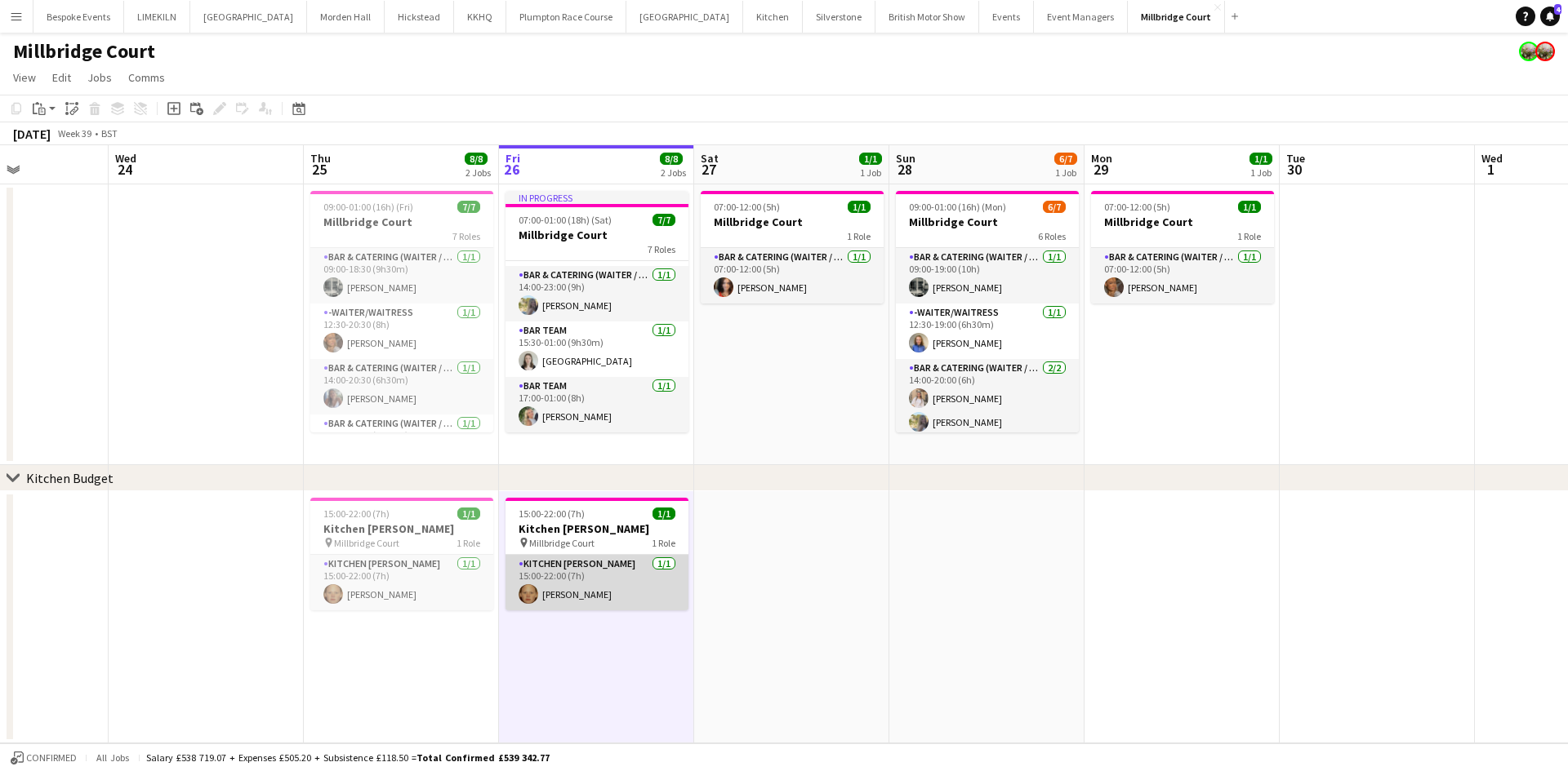
click at [605, 576] on app-card-role "Kitchen [PERSON_NAME] [DATE] 15:00-22:00 (7h) [PERSON_NAME]" at bounding box center [597, 583] width 183 height 56
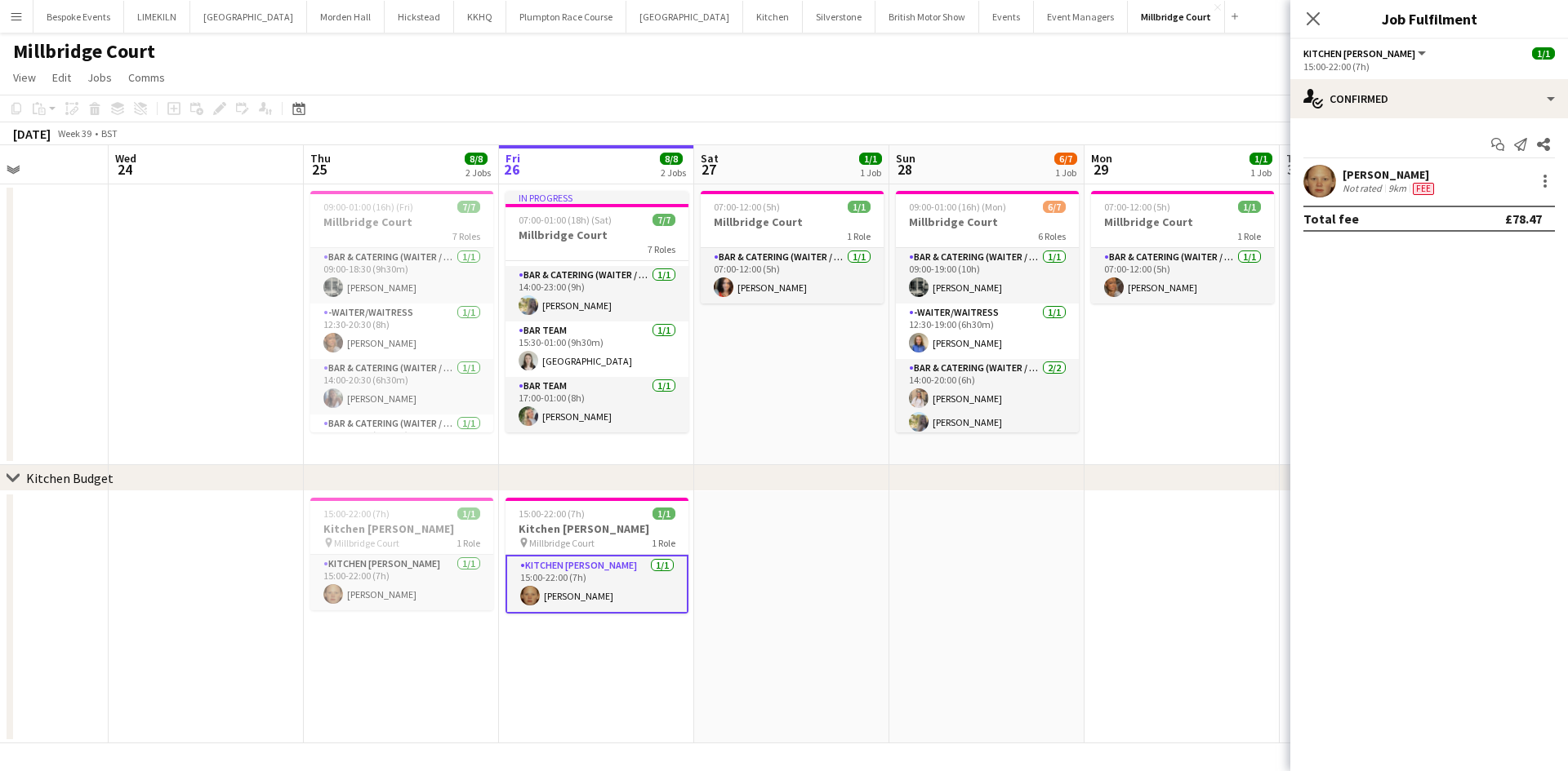
click at [1306, 187] on app-user-avatar at bounding box center [1319, 181] width 33 height 33
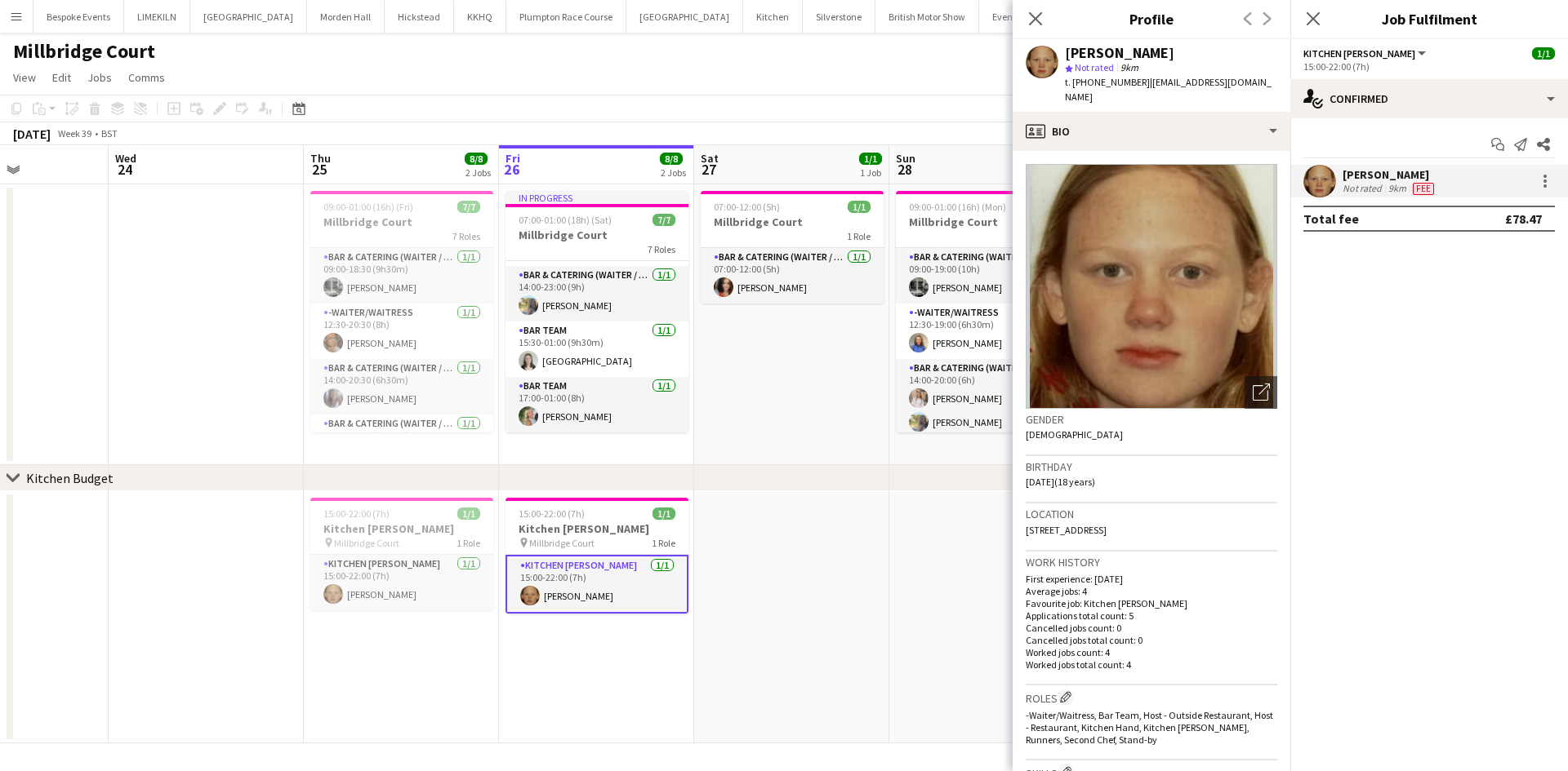
click at [814, 479] on div "chevron-right Kitchen Budget" at bounding box center [784, 478] width 1568 height 26
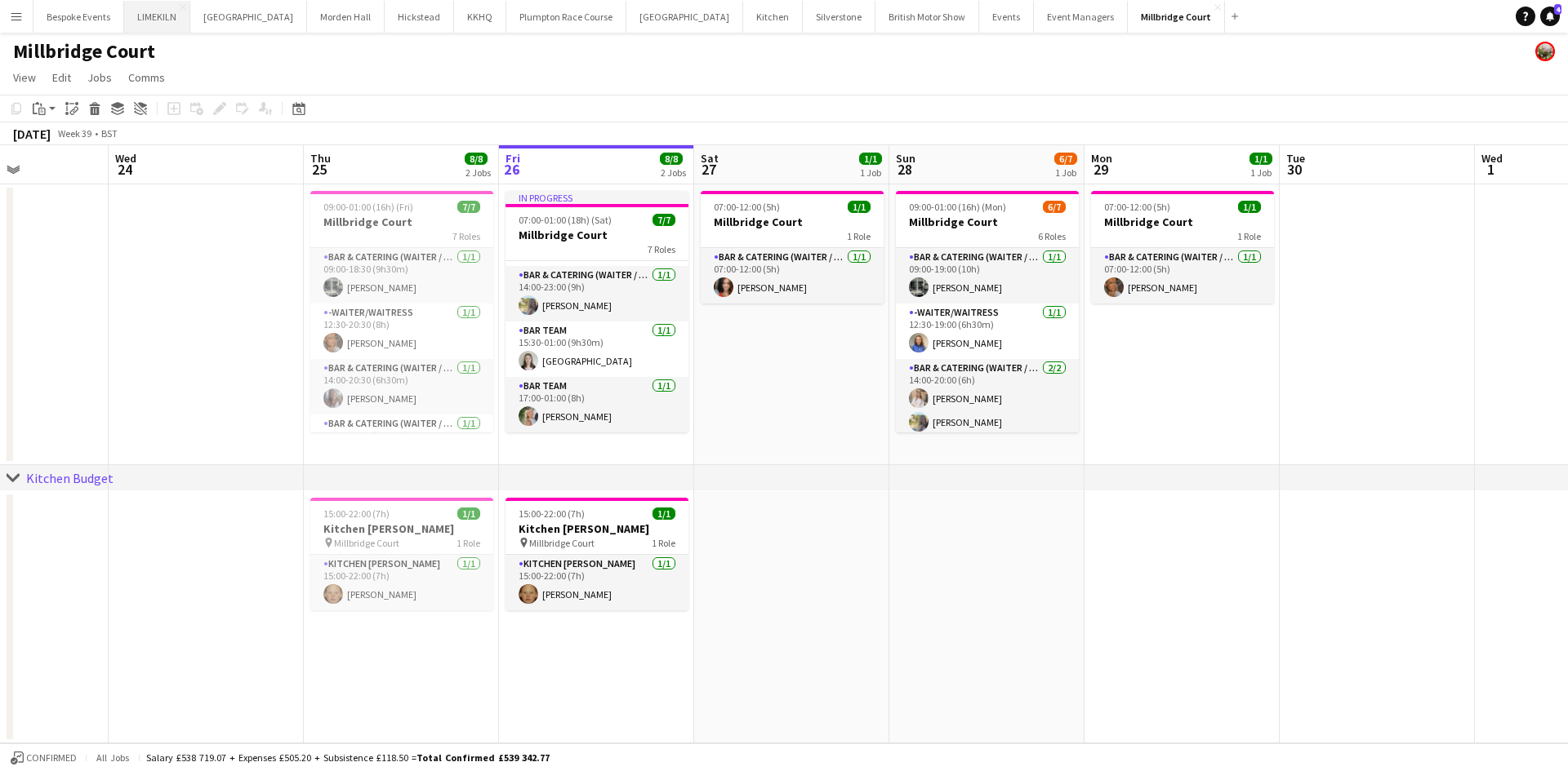
click at [156, 13] on button "LIMEKILN Close" at bounding box center [157, 17] width 66 height 32
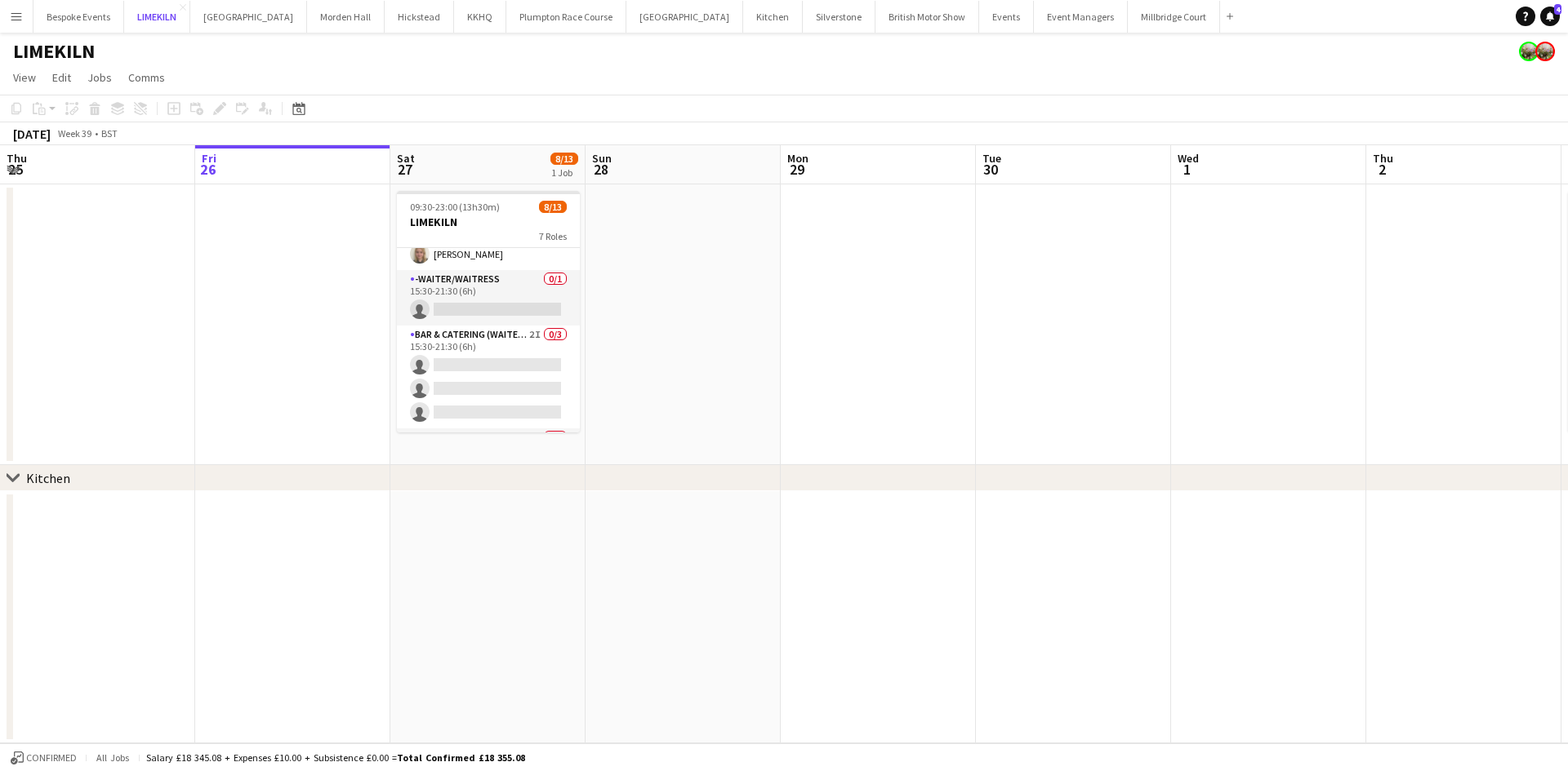
scroll to position [346, 0]
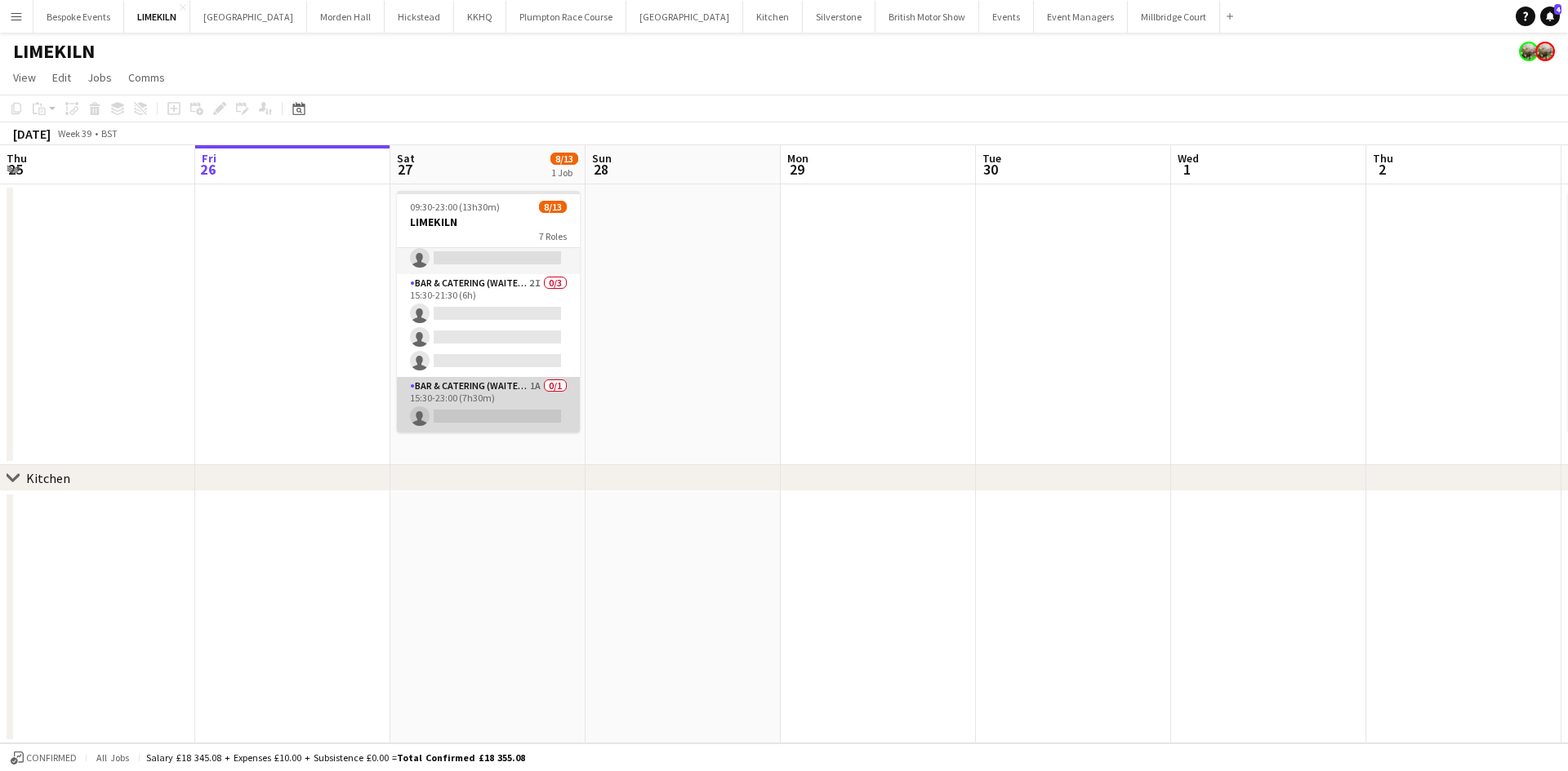
click at [493, 410] on app-card-role "Bar & Catering (Waiter / waitress) 1A 0/1 15:30-23:00 (7h30m) single-neutral-ac…" at bounding box center [489, 405] width 183 height 56
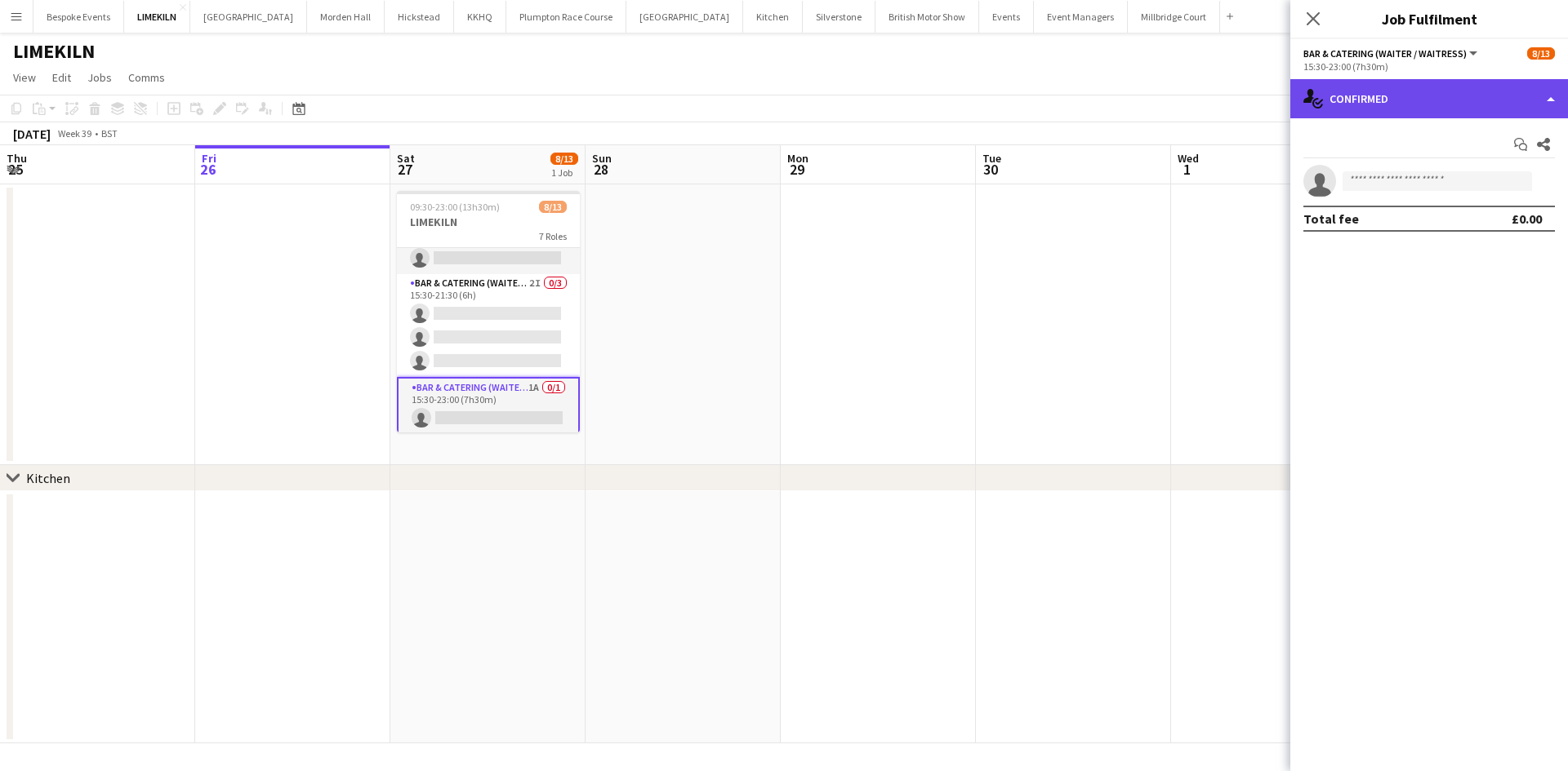
click at [1437, 95] on div "single-neutral-actions-check-2 Confirmed" at bounding box center [1429, 99] width 278 height 39
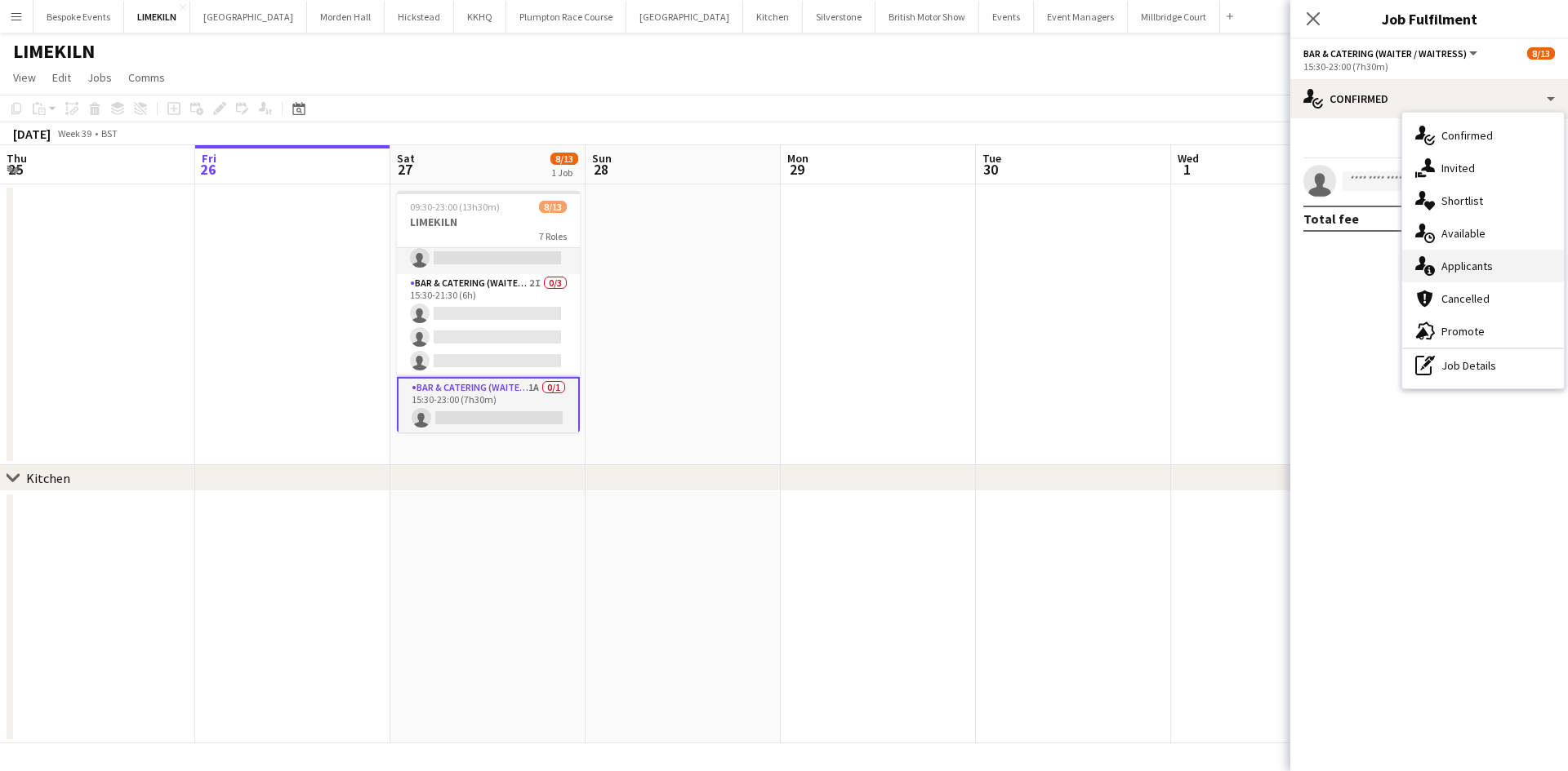
click at [1470, 263] on span "Applicants" at bounding box center [1466, 266] width 52 height 14
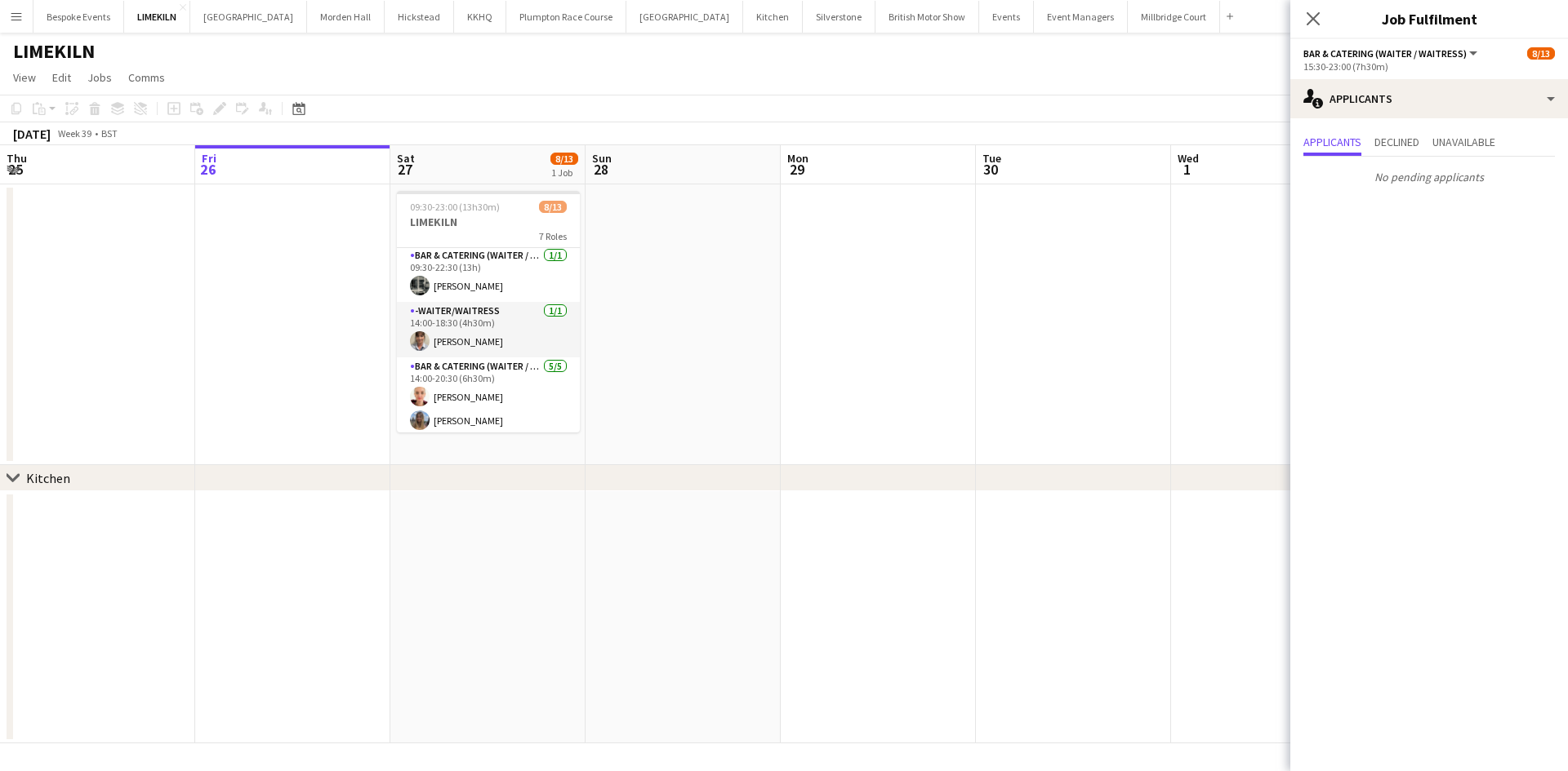
scroll to position [0, 0]
click at [602, 334] on app-date-cell at bounding box center [682, 325] width 195 height 281
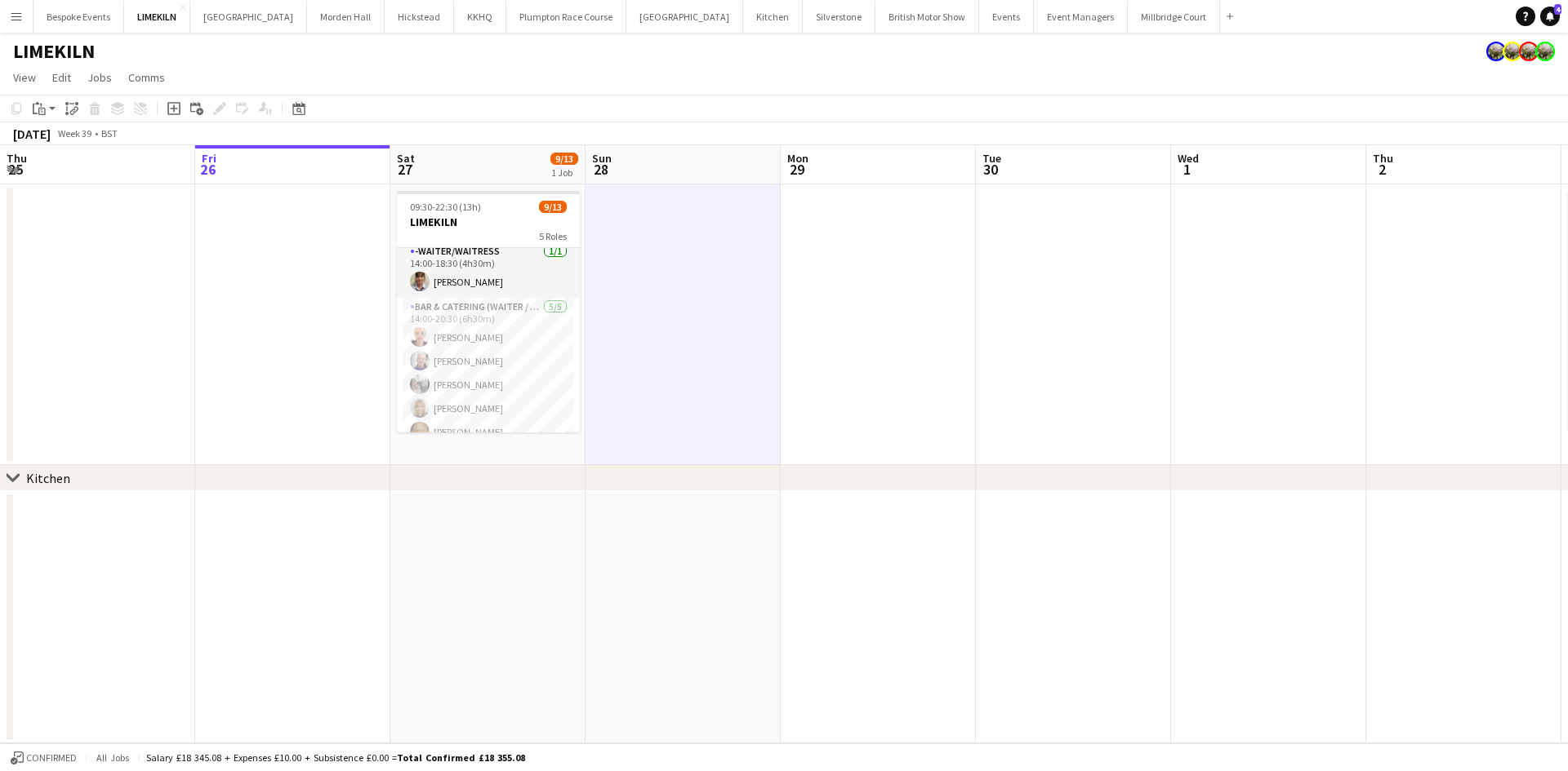
scroll to position [115, 0]
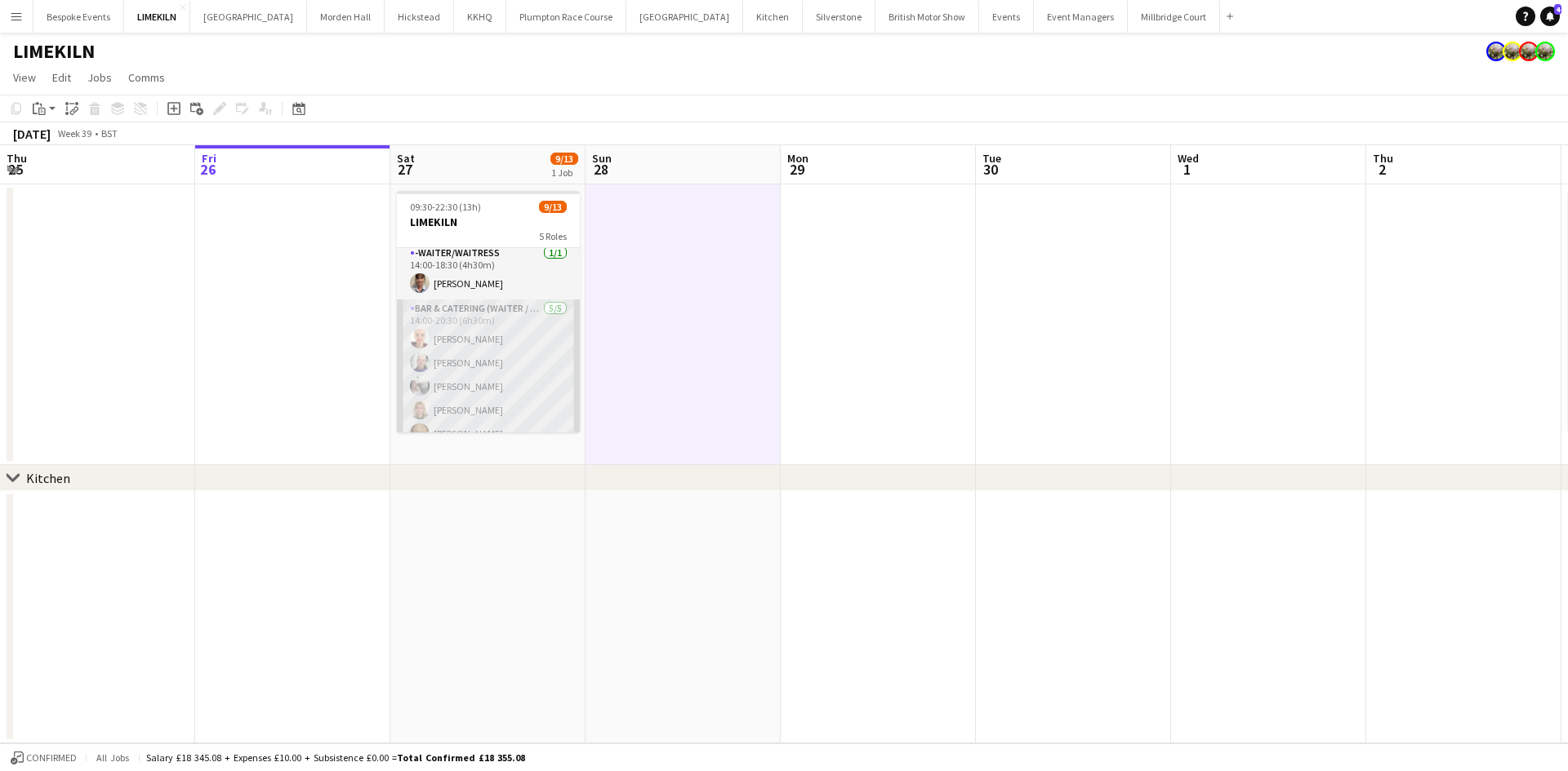
click at [498, 334] on app-card-role "Bar & Catering (Waiter / waitress) [DATE] 14:00-20:30 (6h30m) [PERSON_NAME] [PE…" at bounding box center [489, 374] width 183 height 150
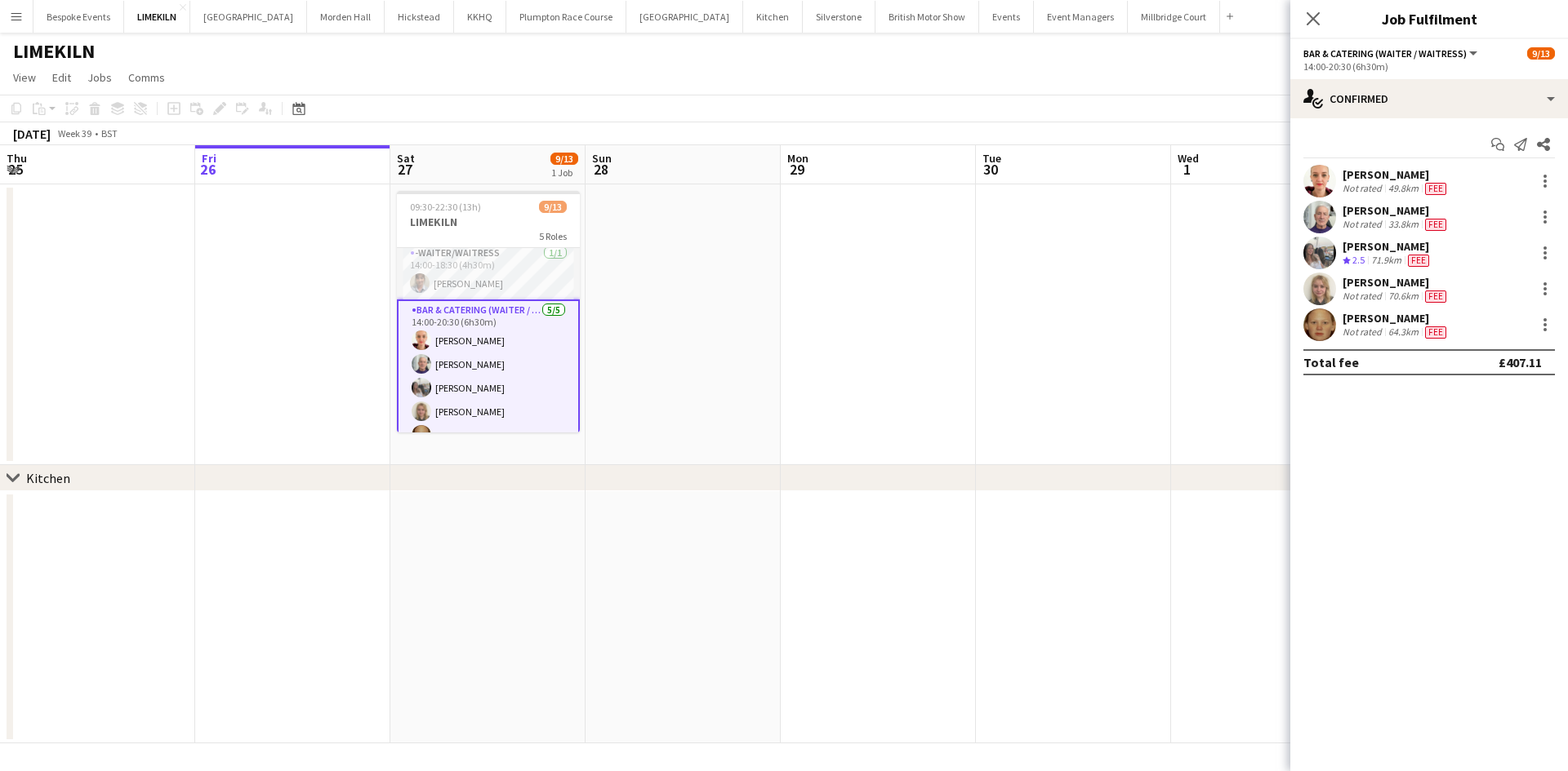
click at [1316, 212] on app-user-avatar at bounding box center [1319, 217] width 33 height 33
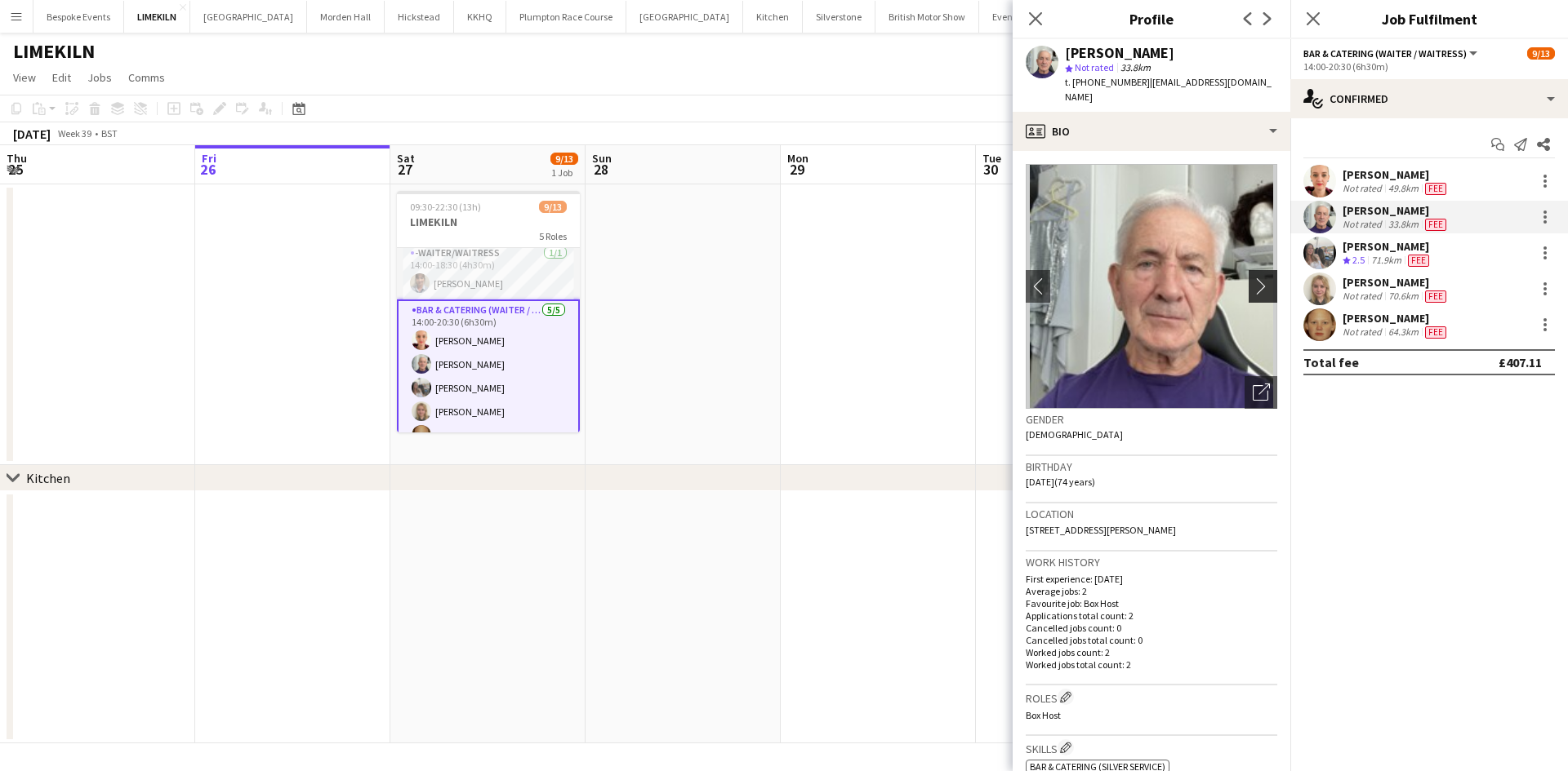
click at [1252, 278] on app-icon "chevron-right" at bounding box center [1265, 286] width 25 height 17
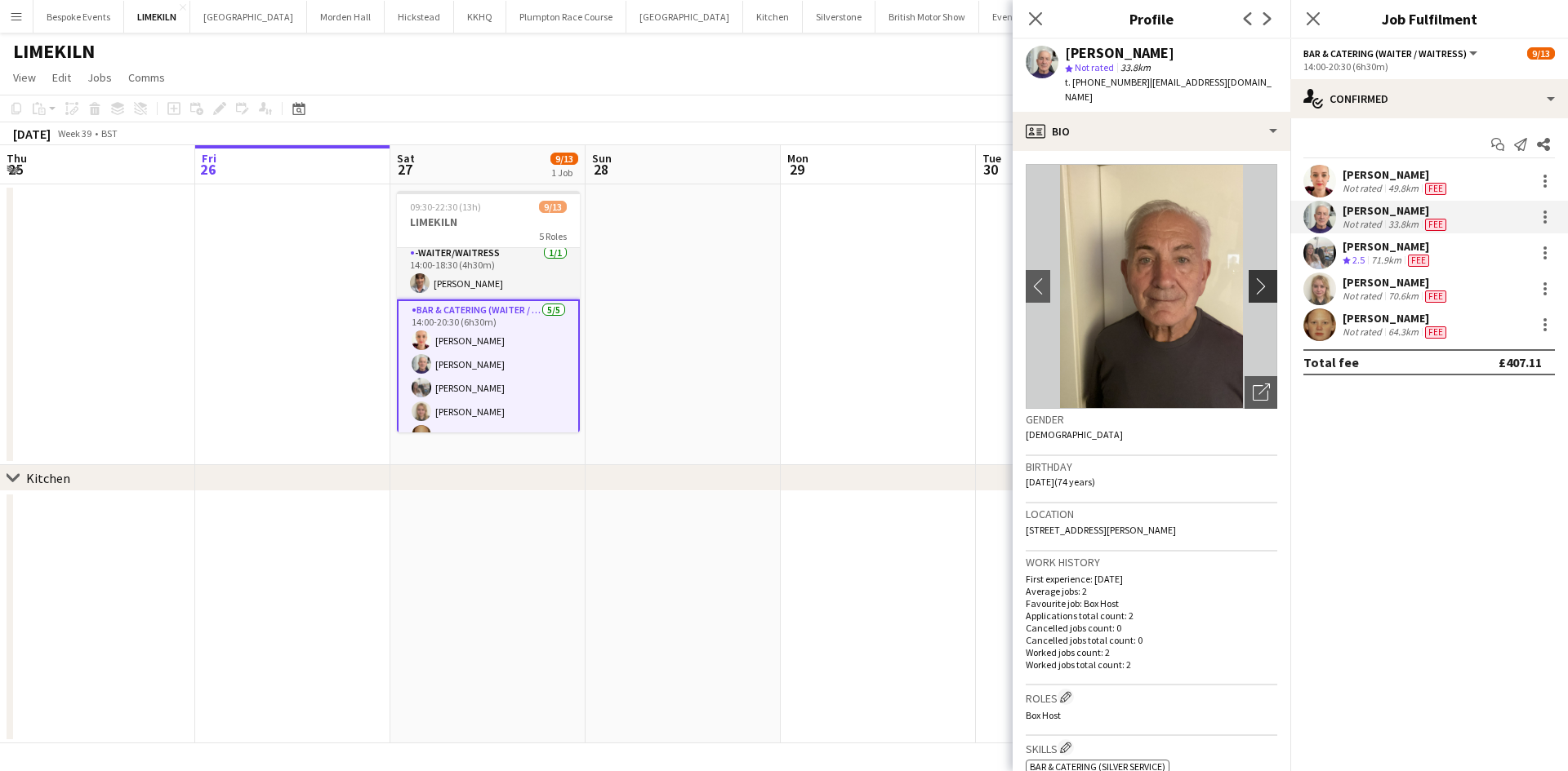
click at [1252, 278] on app-icon "chevron-right" at bounding box center [1265, 286] width 25 height 17
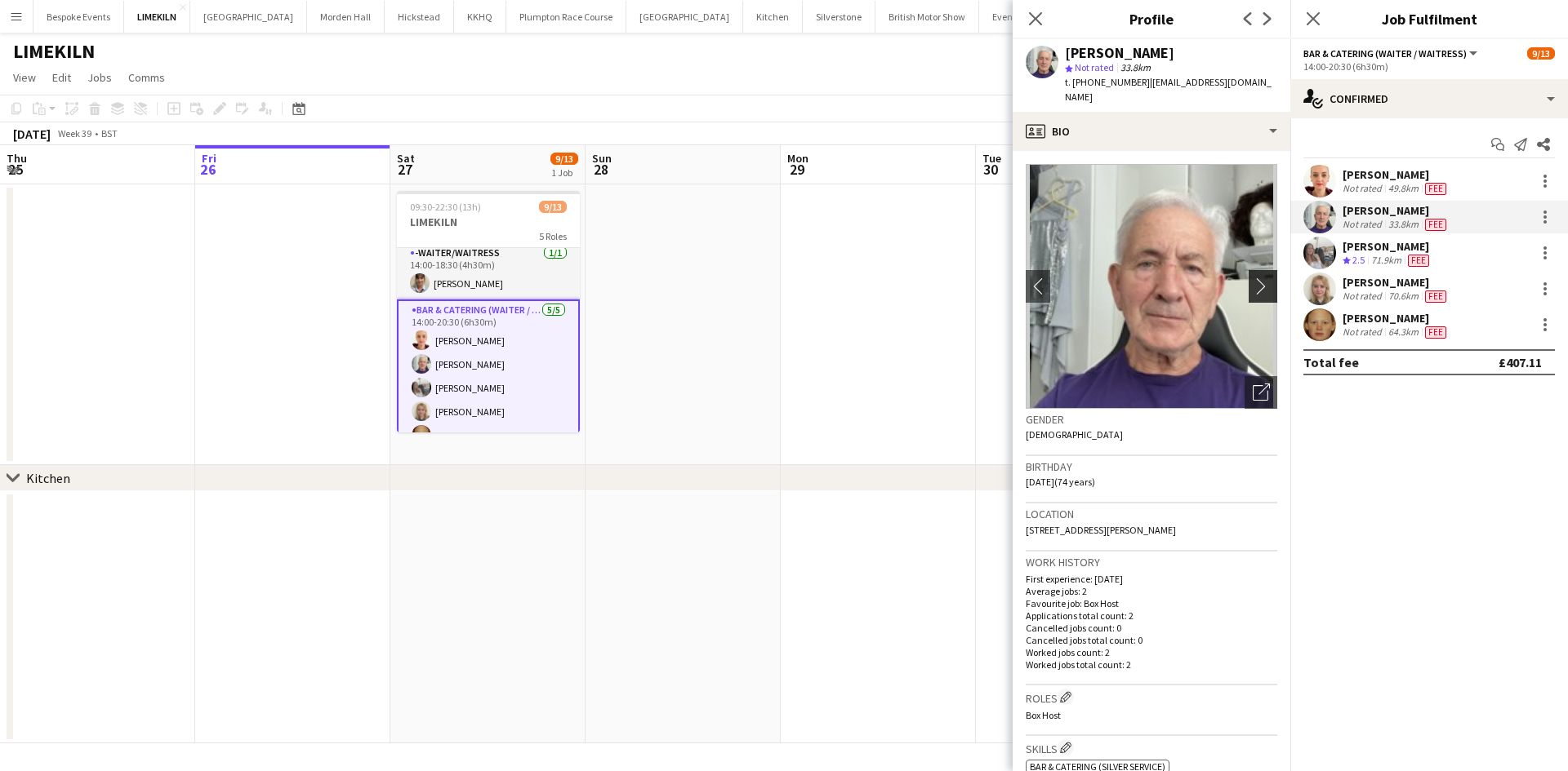
click at [1252, 278] on app-icon "chevron-right" at bounding box center [1265, 286] width 25 height 17
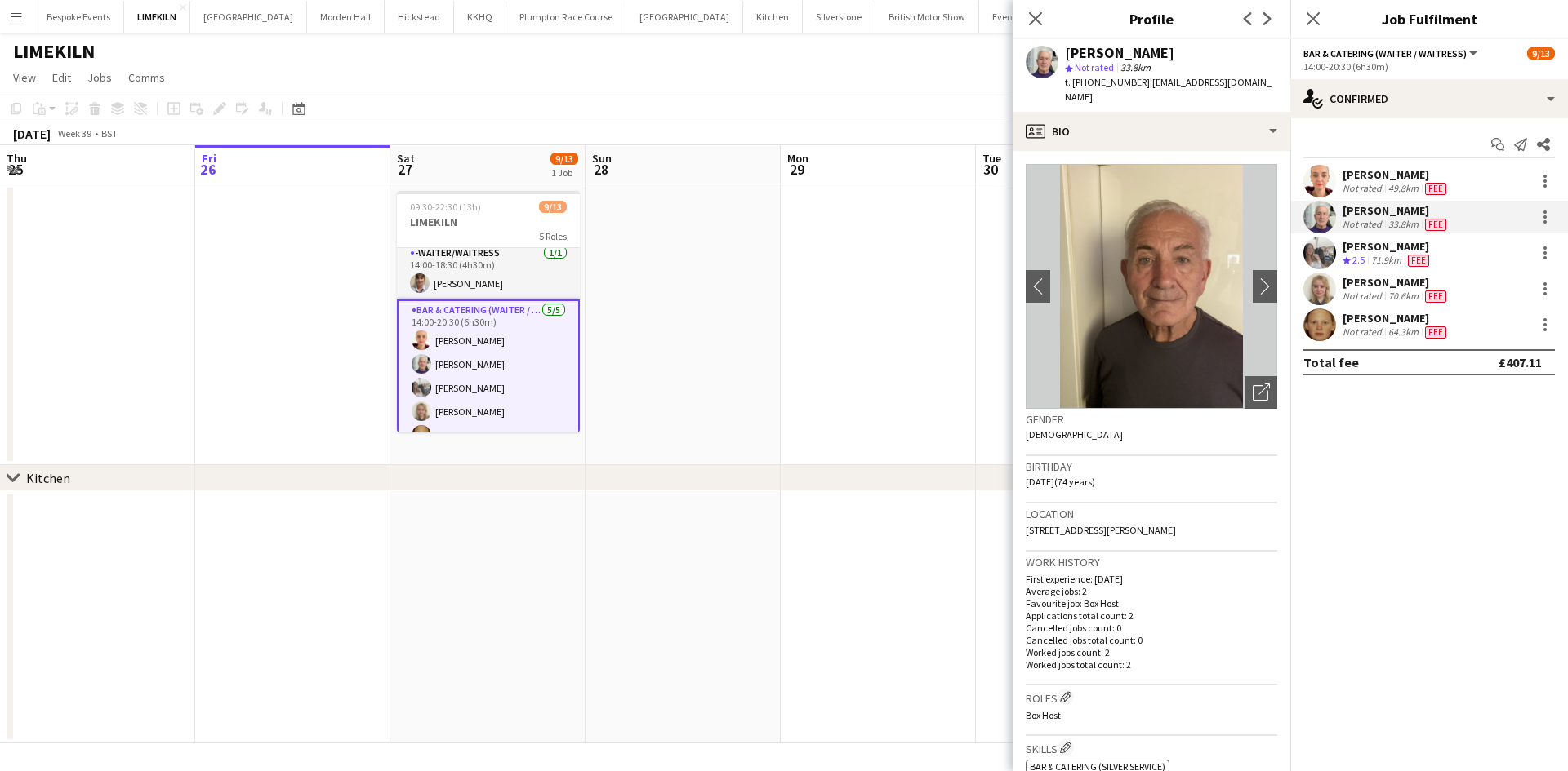
click at [1325, 282] on app-user-avatar at bounding box center [1319, 289] width 33 height 33
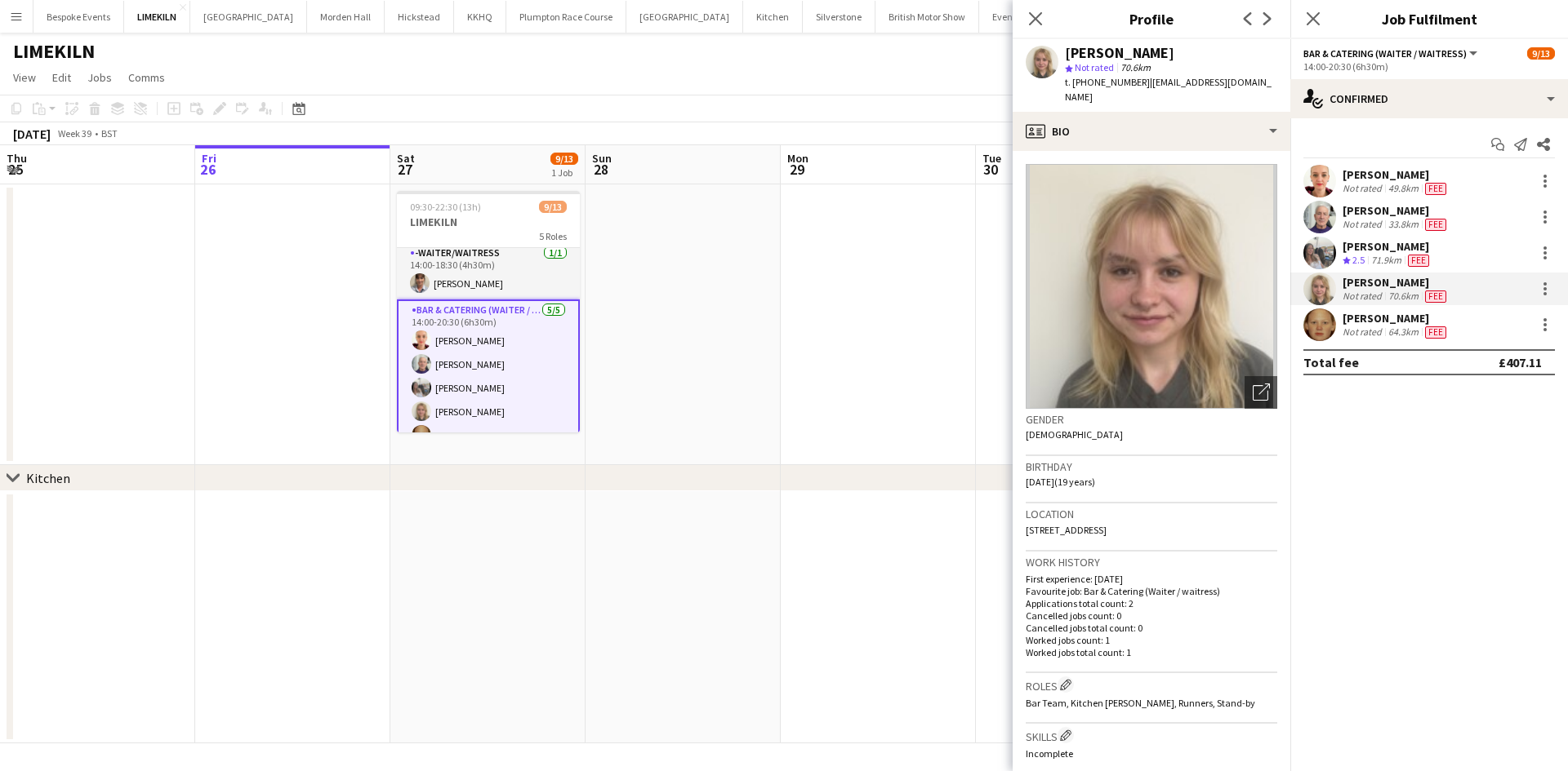
click at [1320, 316] on app-user-avatar at bounding box center [1319, 325] width 33 height 33
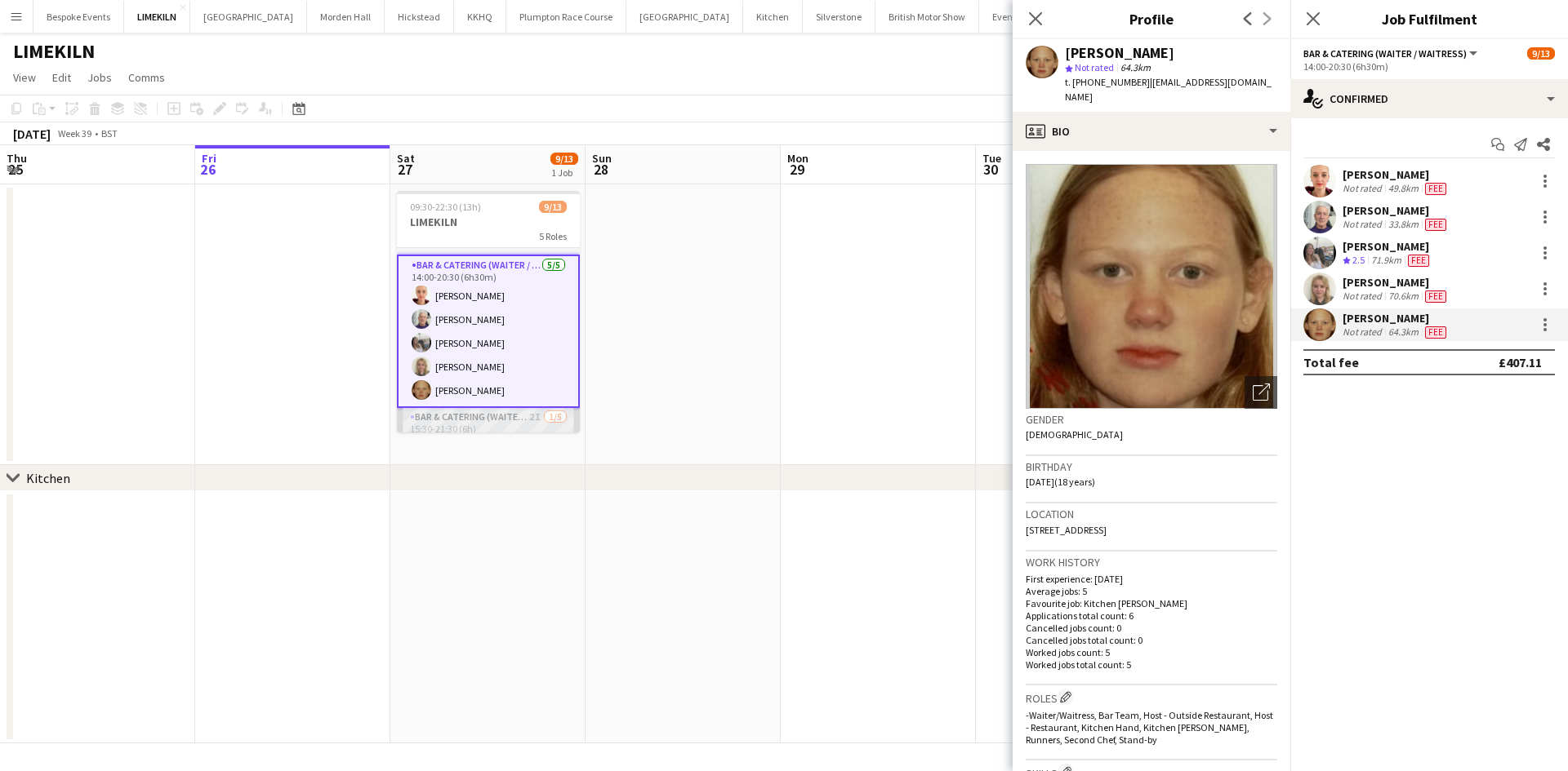
scroll to position [0, 0]
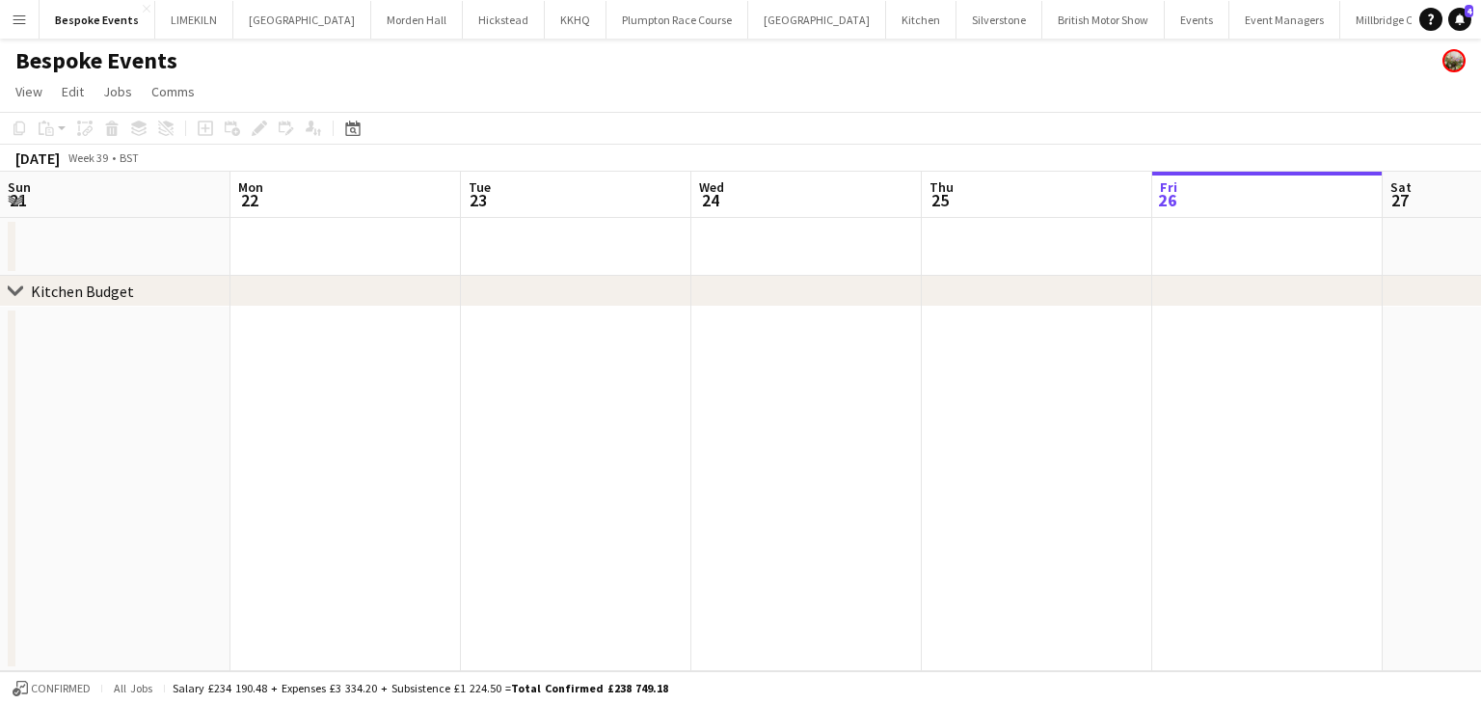
scroll to position [0, 461]
